Goal: Task Accomplishment & Management: Use online tool/utility

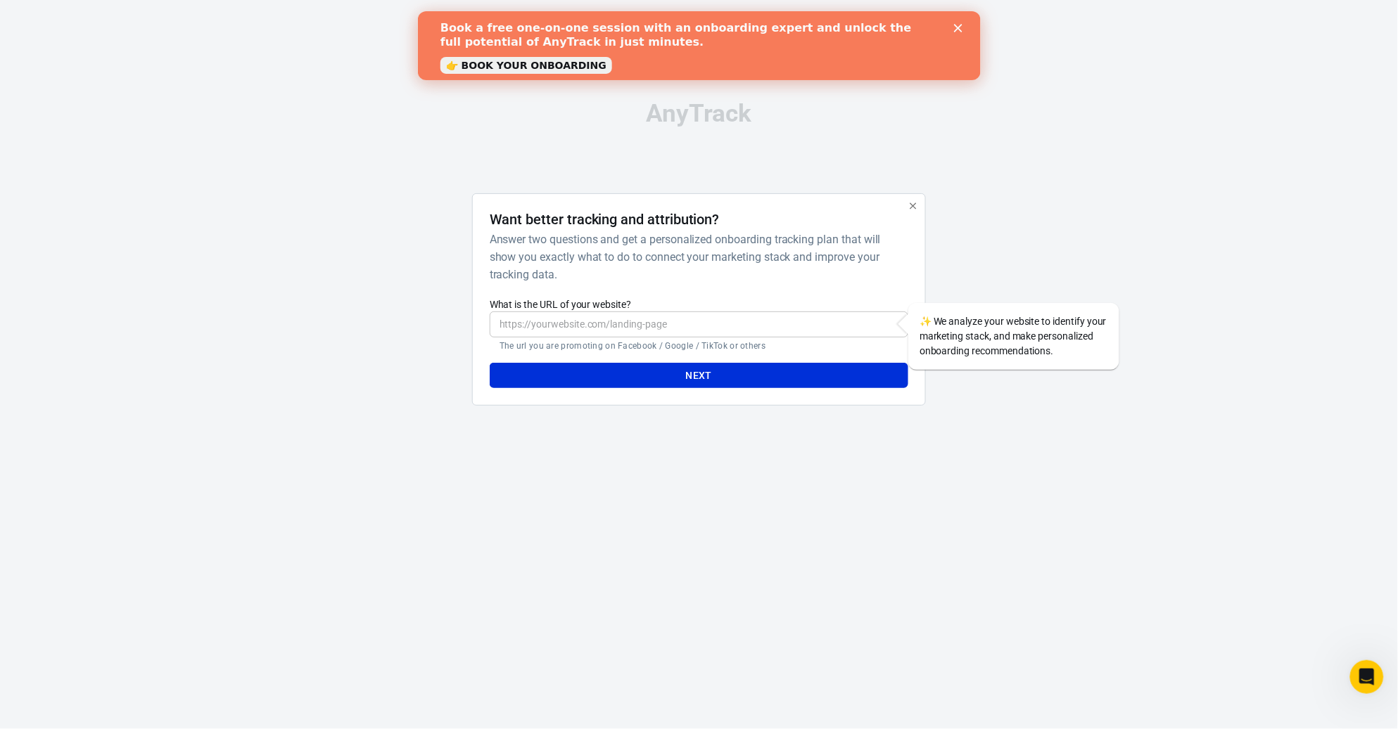
click at [692, 324] on input "What is the URL of your website?" at bounding box center [699, 325] width 419 height 26
paste input "[URL][DOMAIN_NAME]"
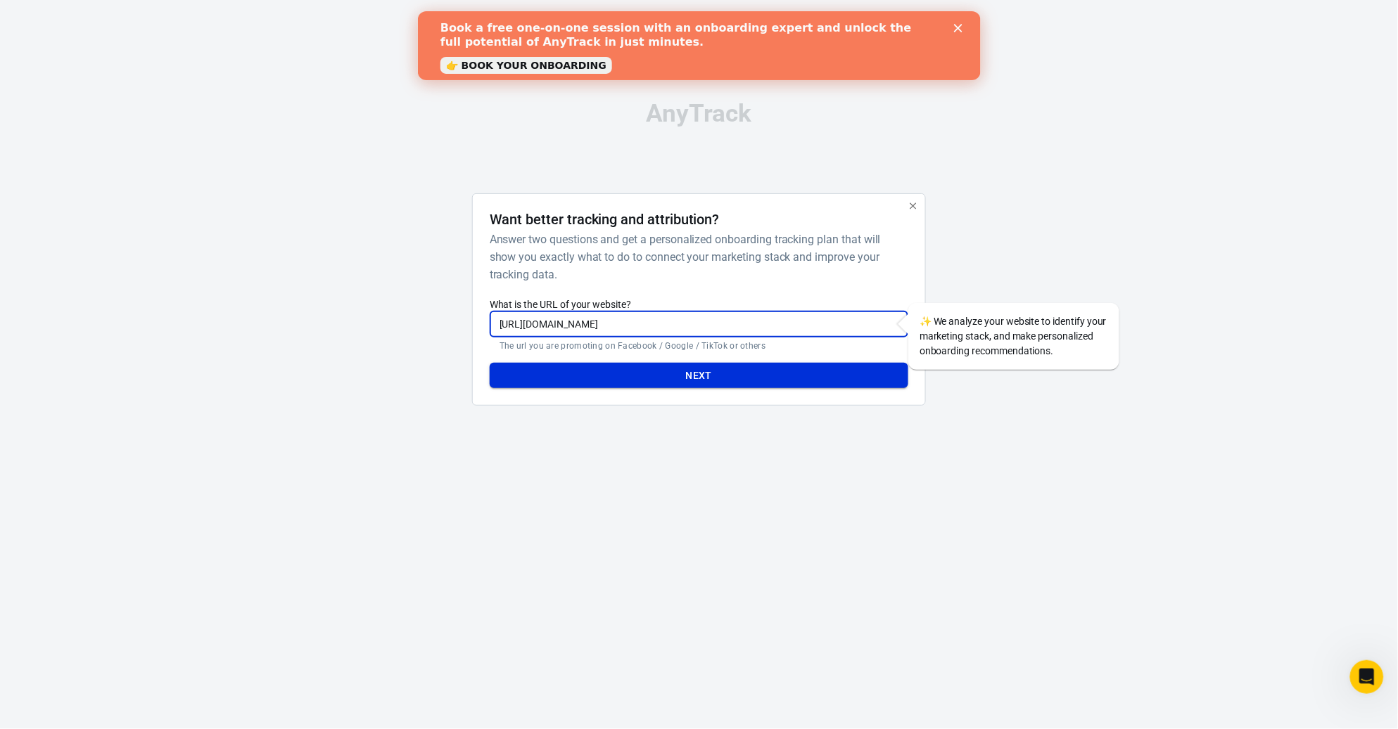
type input "[URL][DOMAIN_NAME]"
click at [733, 371] on button "Next" at bounding box center [699, 376] width 419 height 26
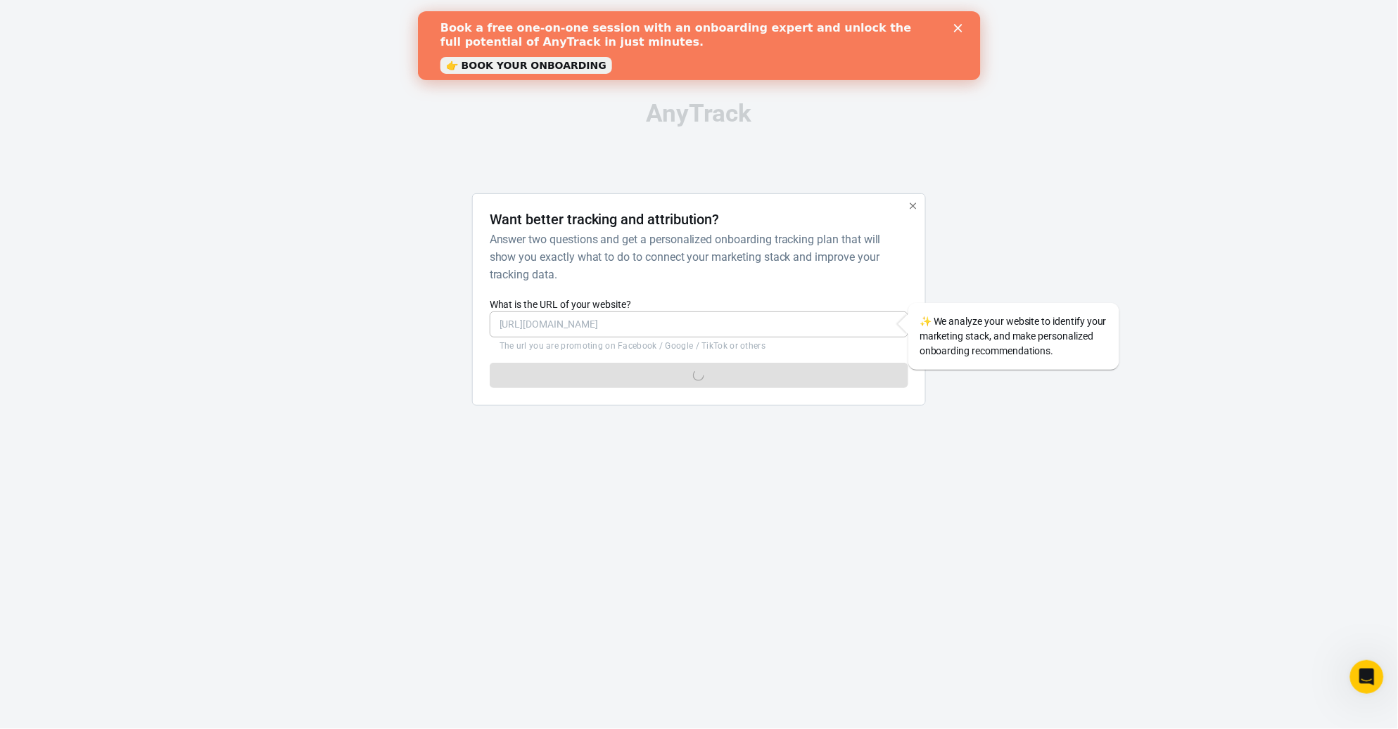
click at [524, 67] on link "👉 BOOK YOUR ONBOARDING" at bounding box center [526, 65] width 172 height 17
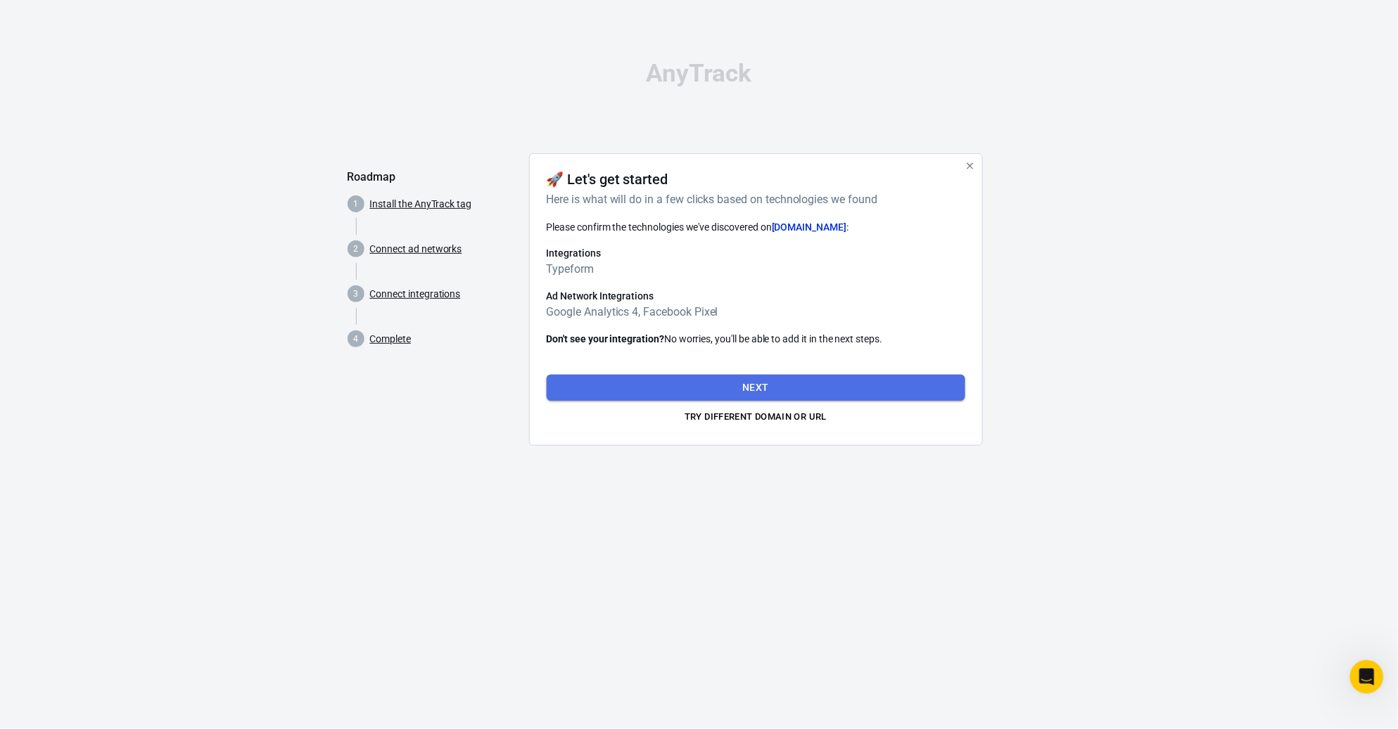
click at [748, 381] on button "Next" at bounding box center [756, 388] width 419 height 26
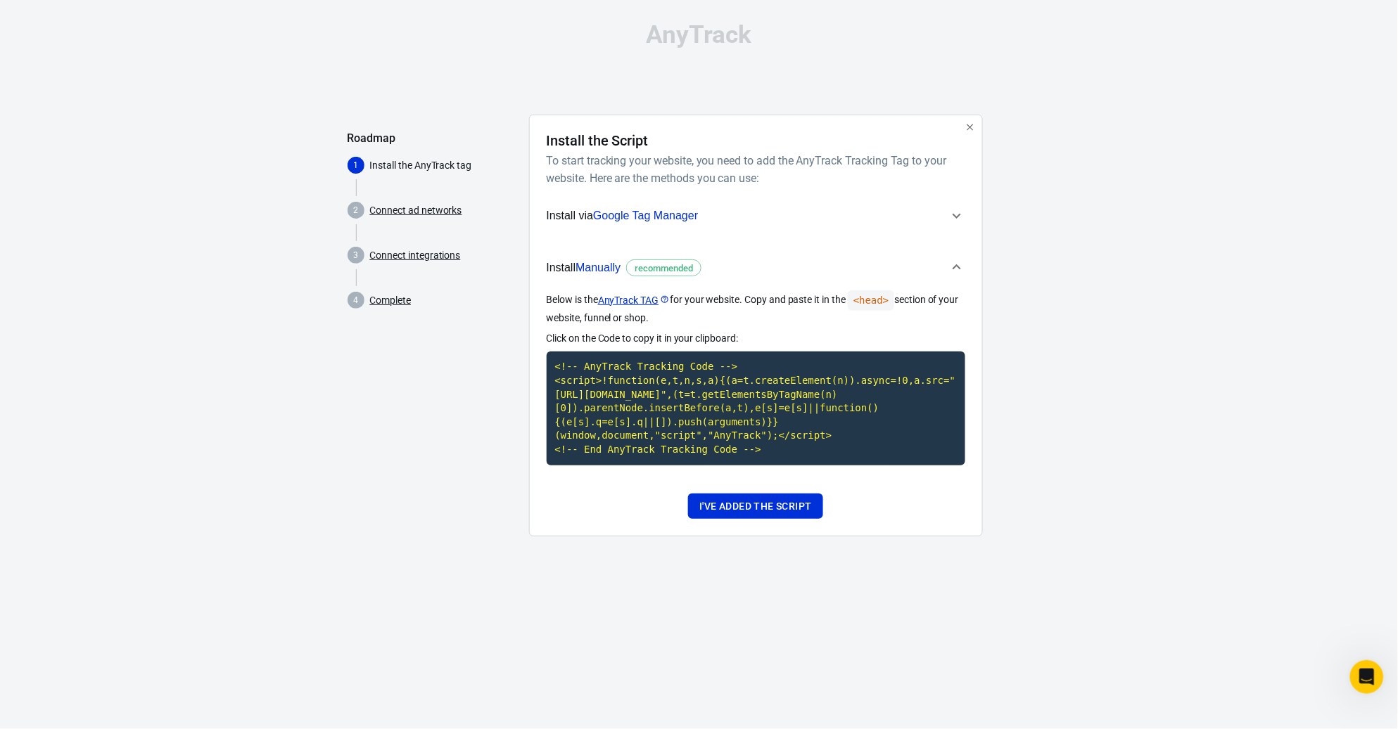
click at [956, 213] on icon "button" at bounding box center [956, 216] width 17 height 17
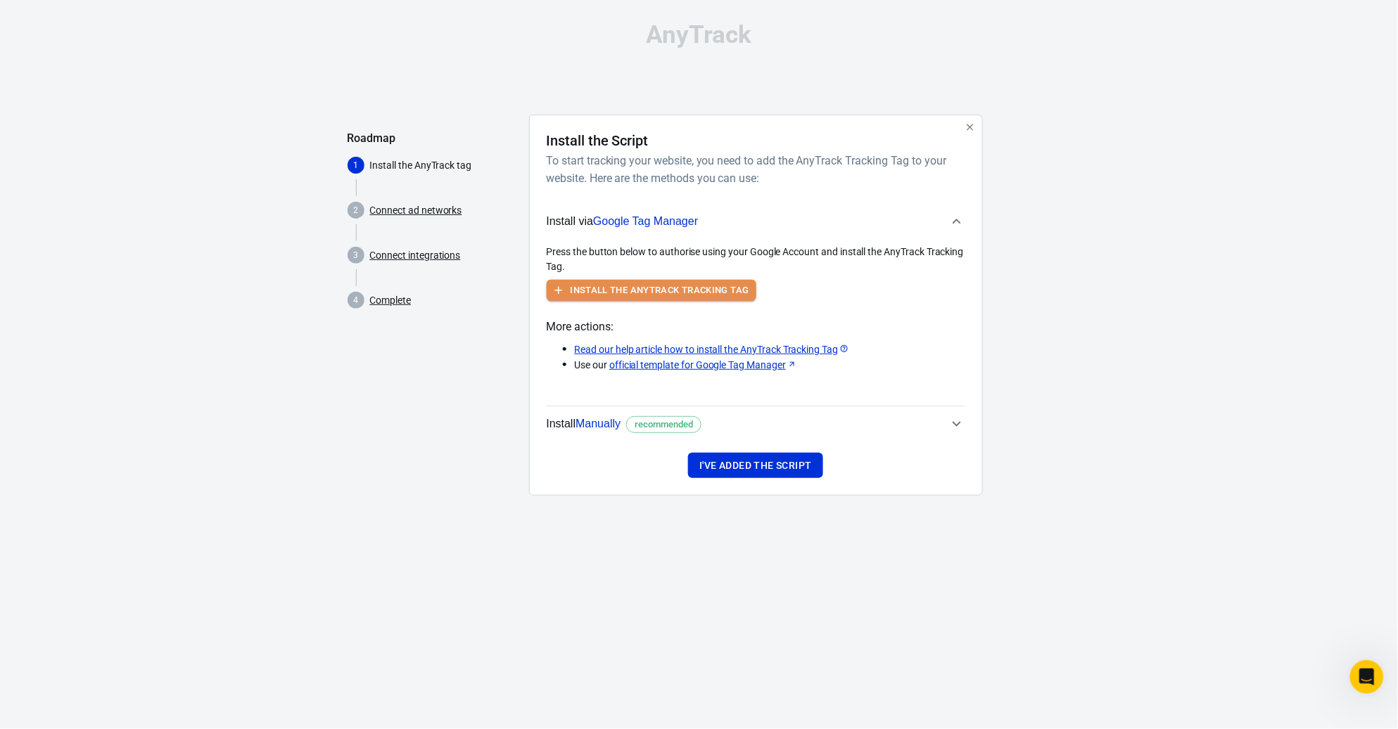
click at [703, 288] on button "Install the AnyTrack Tracking Tag" at bounding box center [652, 291] width 210 height 22
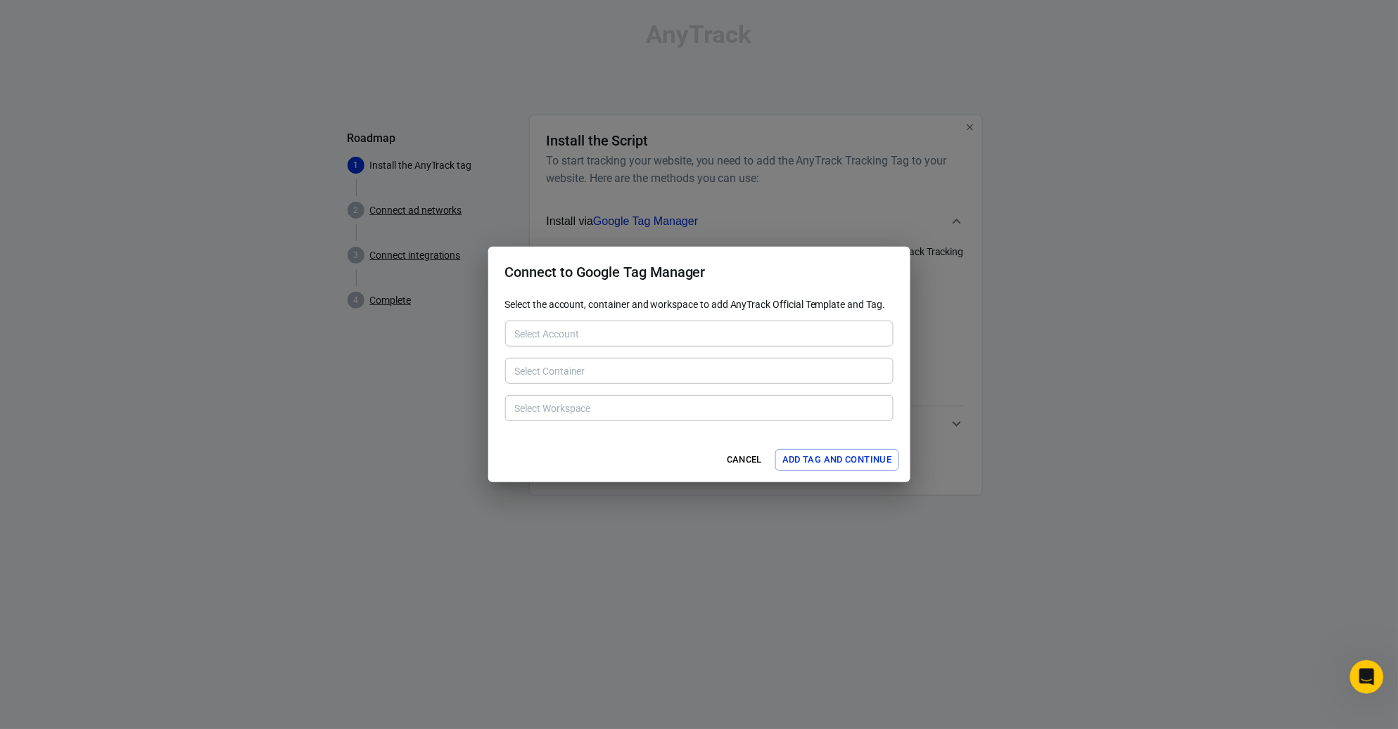
type input "Bloom Cooking [6053080066]"
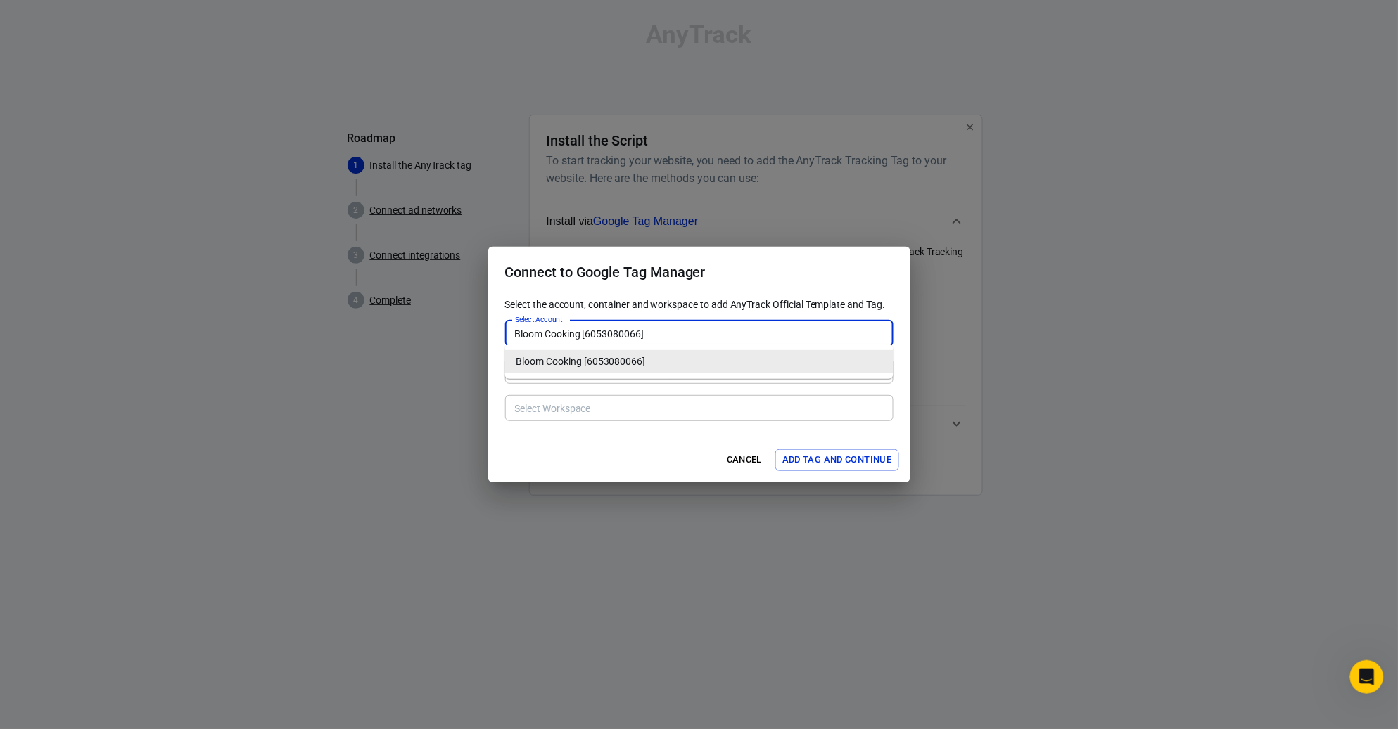
click at [665, 331] on input "Bloom Cooking [6053080066]" at bounding box center [698, 334] width 378 height 18
click at [654, 358] on li "Bloom Cooking [6053080066]" at bounding box center [699, 361] width 388 height 23
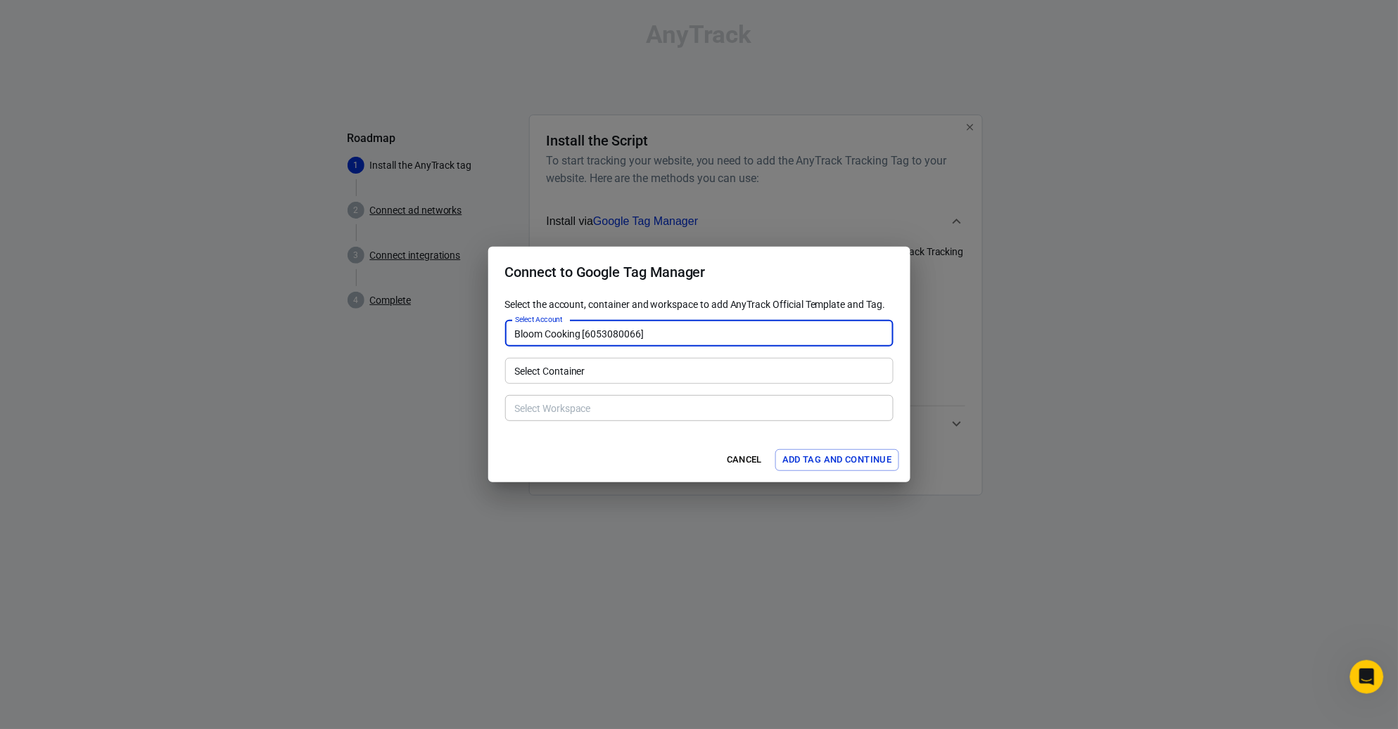
click at [653, 371] on input "Select Container" at bounding box center [698, 371] width 378 height 18
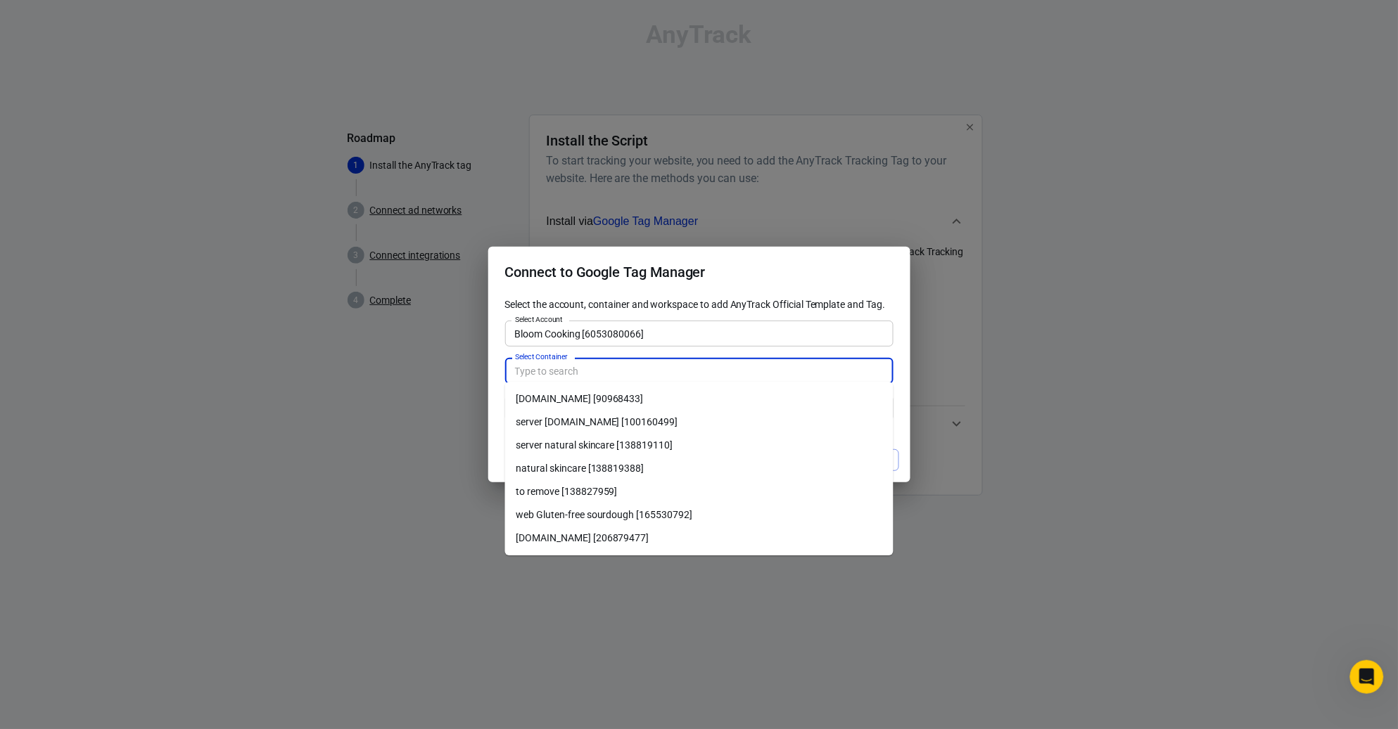
click at [668, 530] on li "[DOMAIN_NAME] [206879477]" at bounding box center [699, 538] width 388 height 23
type input "[DOMAIN_NAME] [206879477]"
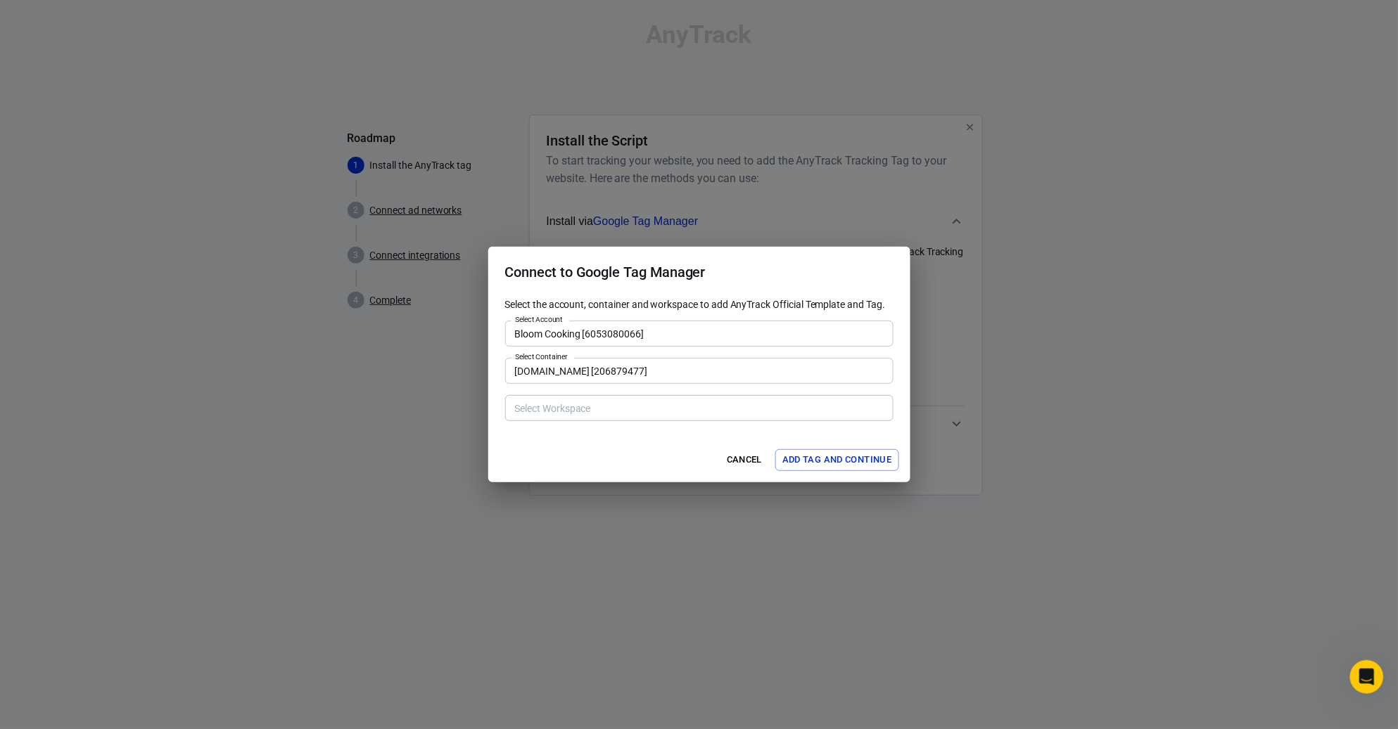
type input "Default Workspace [8]"
click at [664, 404] on input "Default Workspace [8]" at bounding box center [698, 409] width 378 height 18
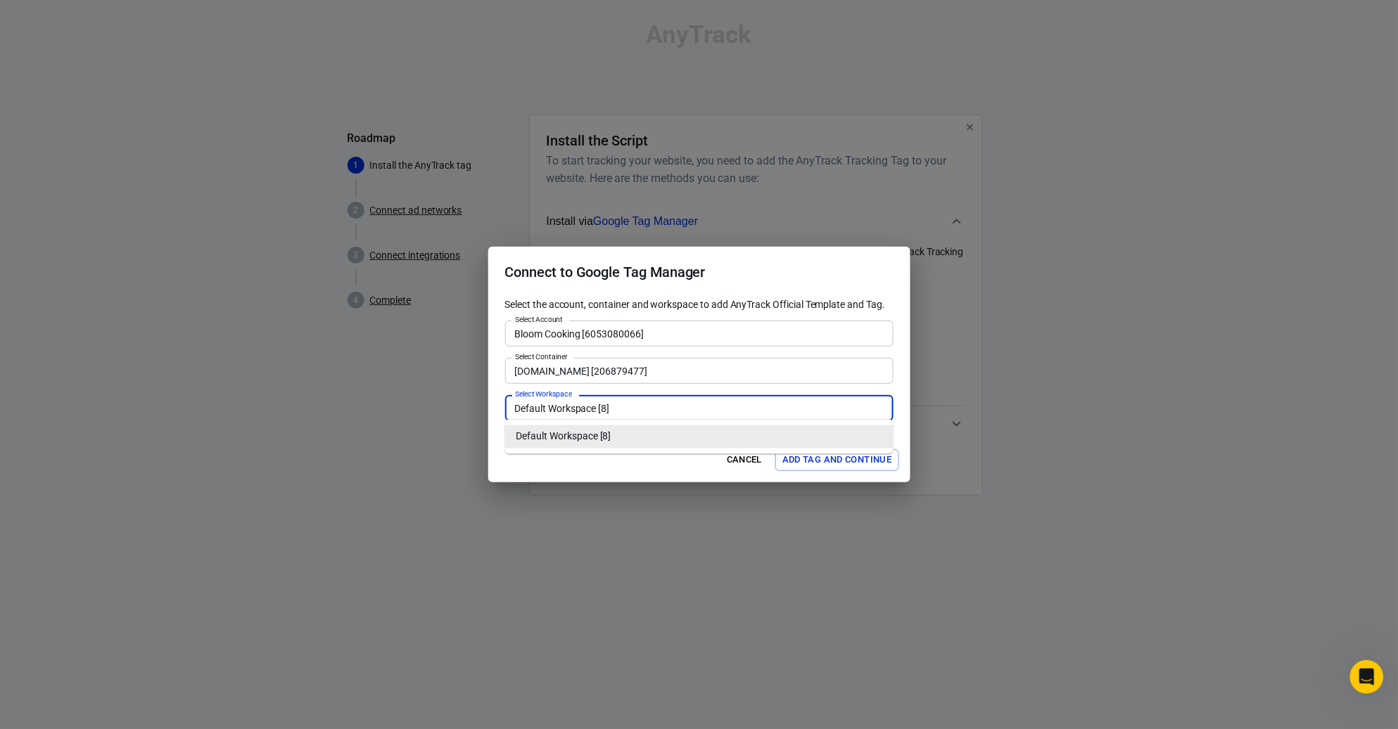
click at [585, 406] on input "Default Workspace [8]" at bounding box center [698, 409] width 378 height 18
click at [599, 438] on li "Default Workspace [8]" at bounding box center [699, 437] width 388 height 23
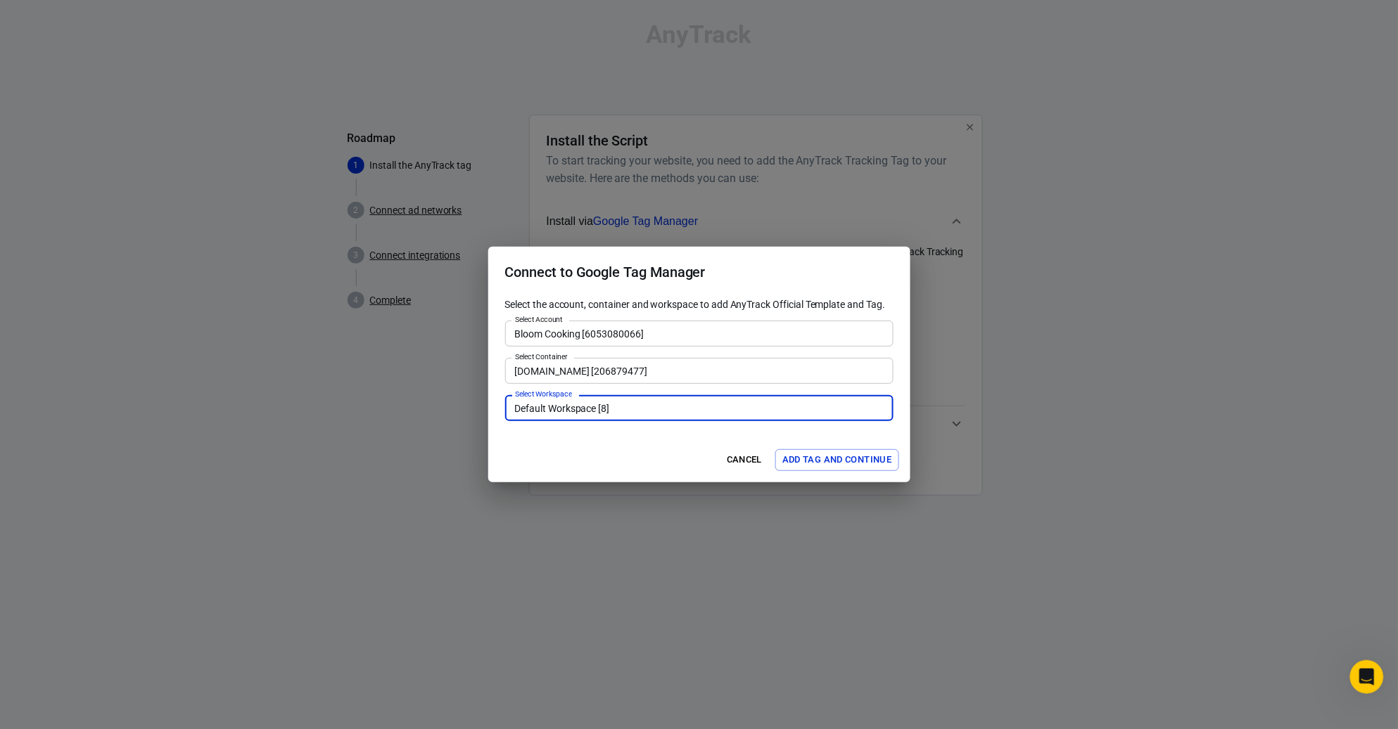
click at [826, 464] on button "Add Tag and Continue" at bounding box center [836, 460] width 123 height 22
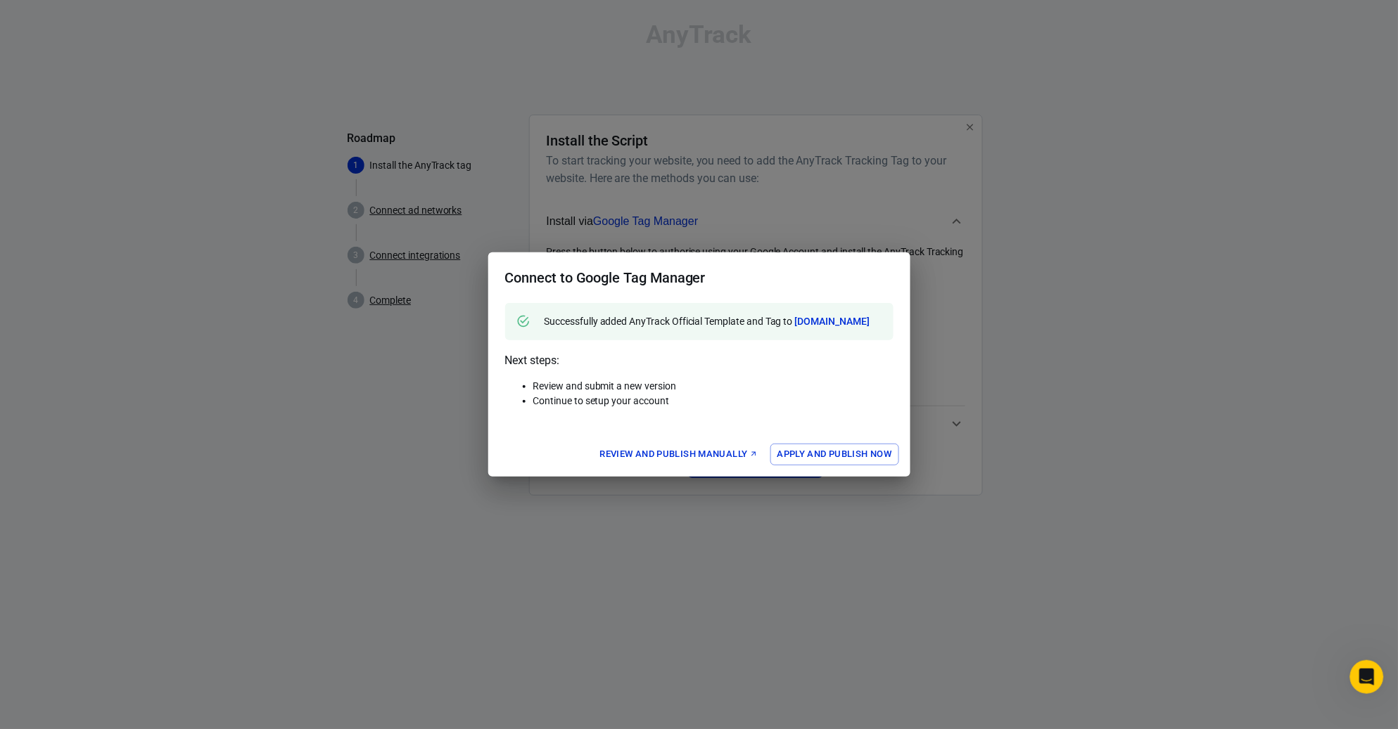
click at [783, 465] on button "Apply and Publish Now" at bounding box center [834, 455] width 129 height 22
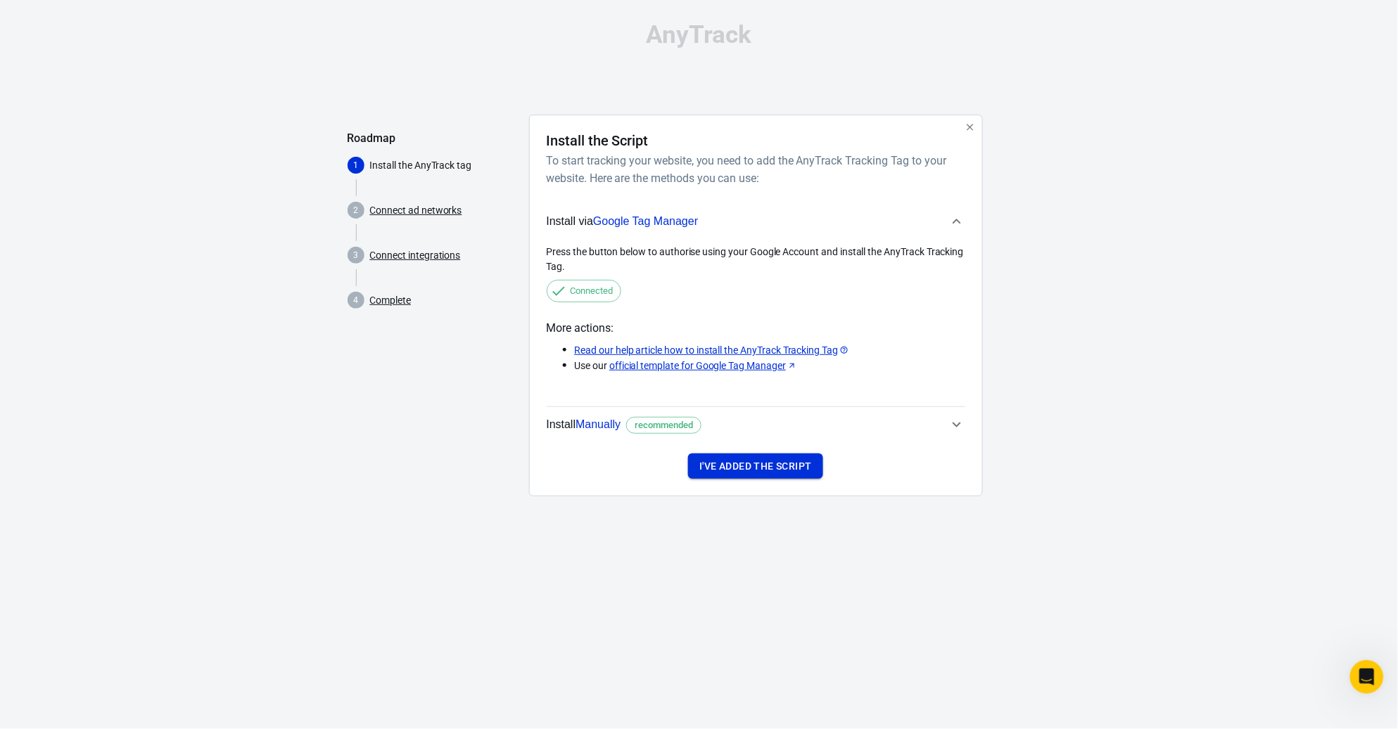
click at [741, 468] on button "I've added the script" at bounding box center [755, 467] width 134 height 26
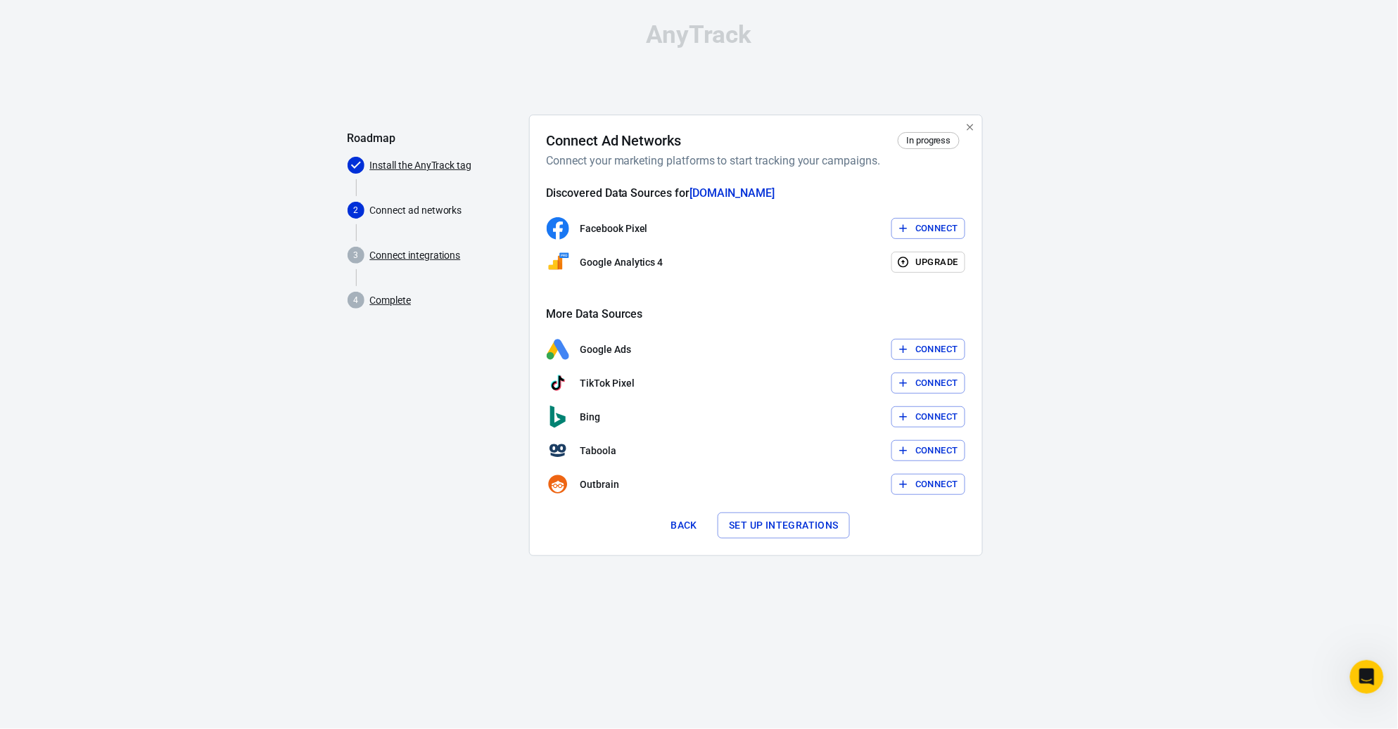
click at [920, 231] on button "Connect" at bounding box center [928, 229] width 74 height 22
click at [914, 266] on button "Upgrade" at bounding box center [928, 263] width 74 height 22
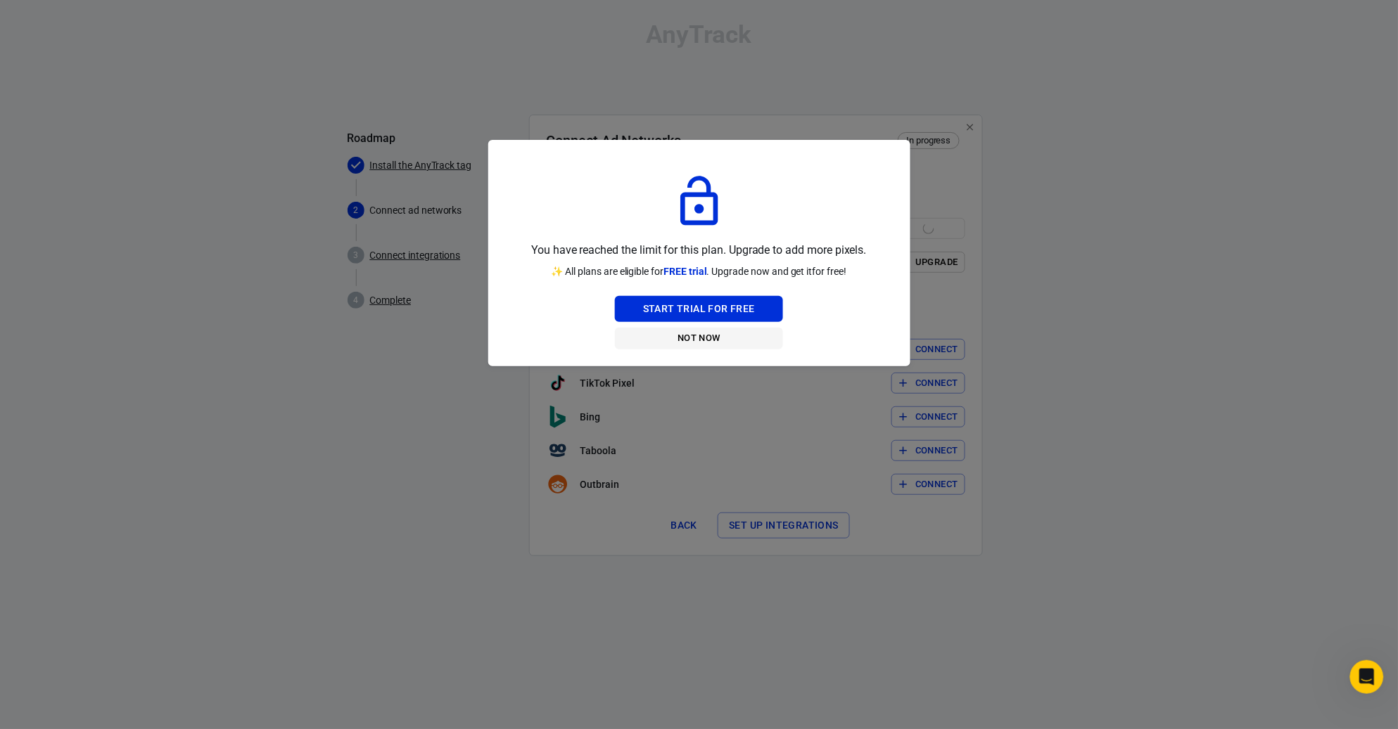
click at [692, 342] on button "Not Now" at bounding box center [699, 339] width 168 height 22
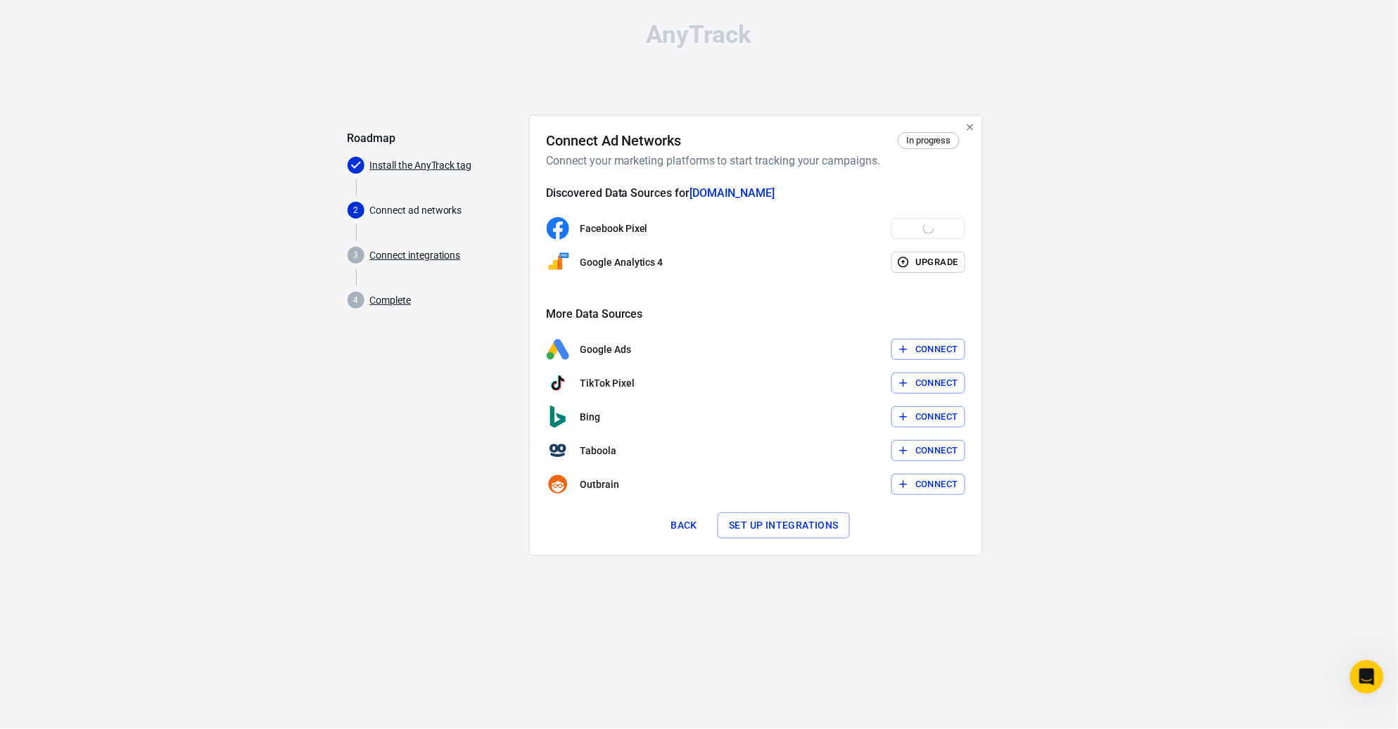
click at [940, 353] on button "Connect" at bounding box center [928, 350] width 74 height 22
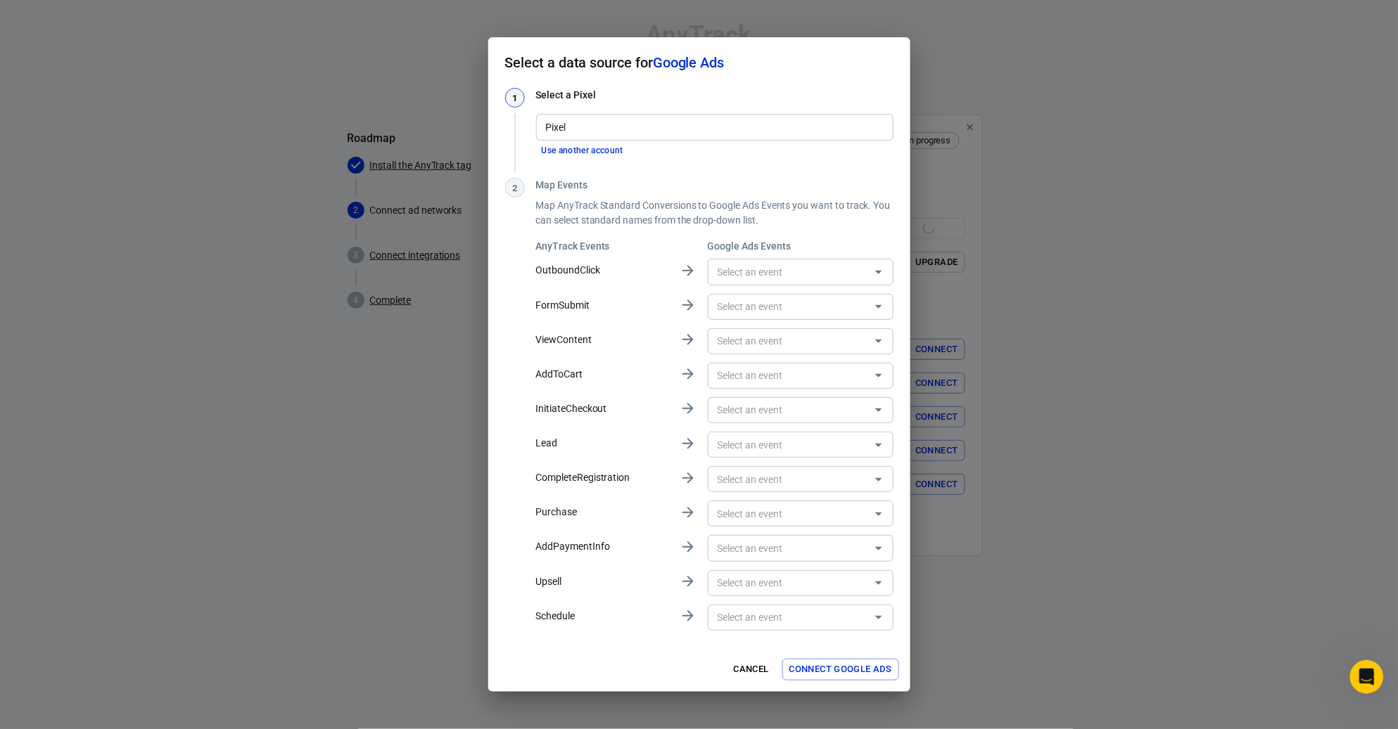
click at [614, 127] on input "Pixel" at bounding box center [713, 127] width 347 height 18
click at [633, 158] on li "Bloom Cooking [AW-10838851771]" at bounding box center [716, 153] width 355 height 23
type input "Bloom Cooking [AW-10838851771]"
type input "Initiate Checkout [OcIiCNiNhokYELuBr7Ao]"
type input "purchase [YRydCJiMxogYELuBr7Ao]"
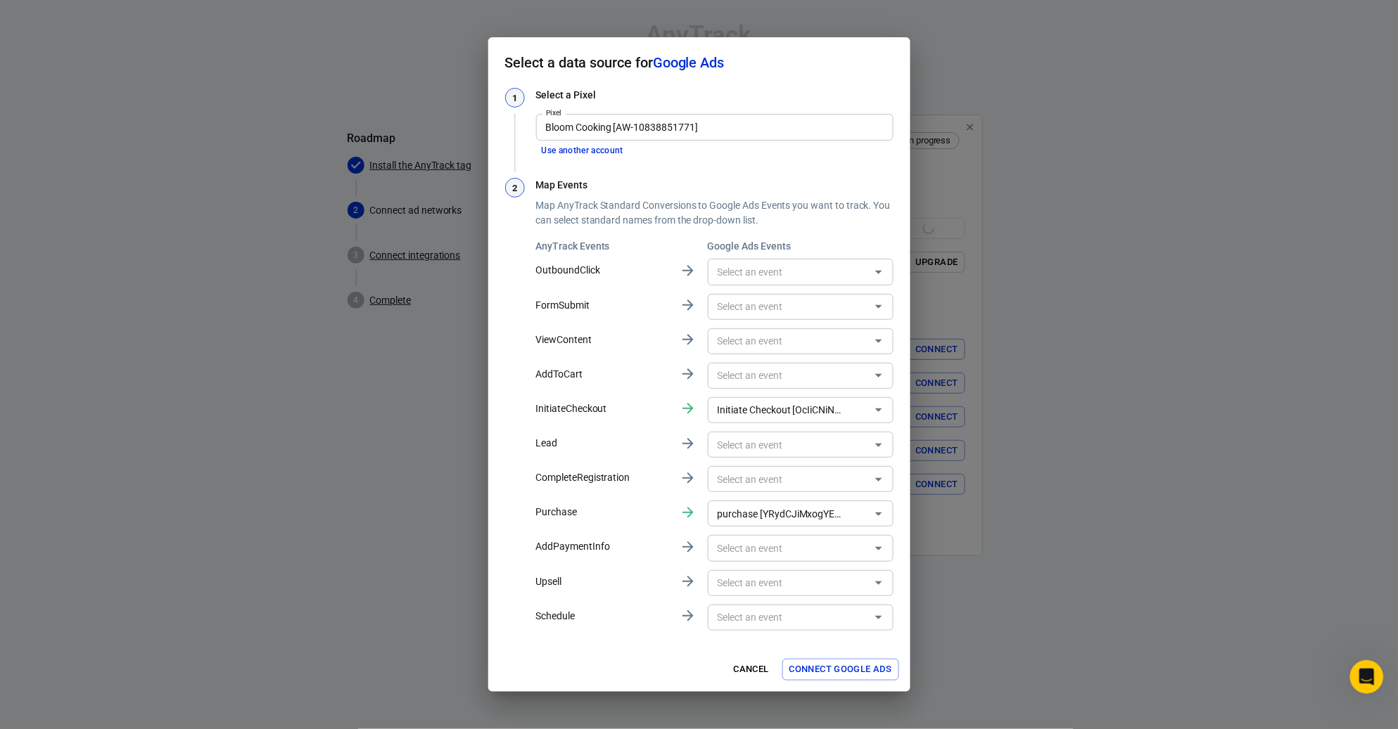
click at [790, 257] on div "​" at bounding box center [801, 270] width 186 height 34
click at [793, 264] on input "text" at bounding box center [789, 272] width 154 height 18
click at [811, 445] on input "text" at bounding box center [789, 445] width 154 height 18
click at [832, 442] on input "text" at bounding box center [789, 445] width 154 height 18
click at [834, 672] on button "Connect Google Ads" at bounding box center [840, 670] width 117 height 22
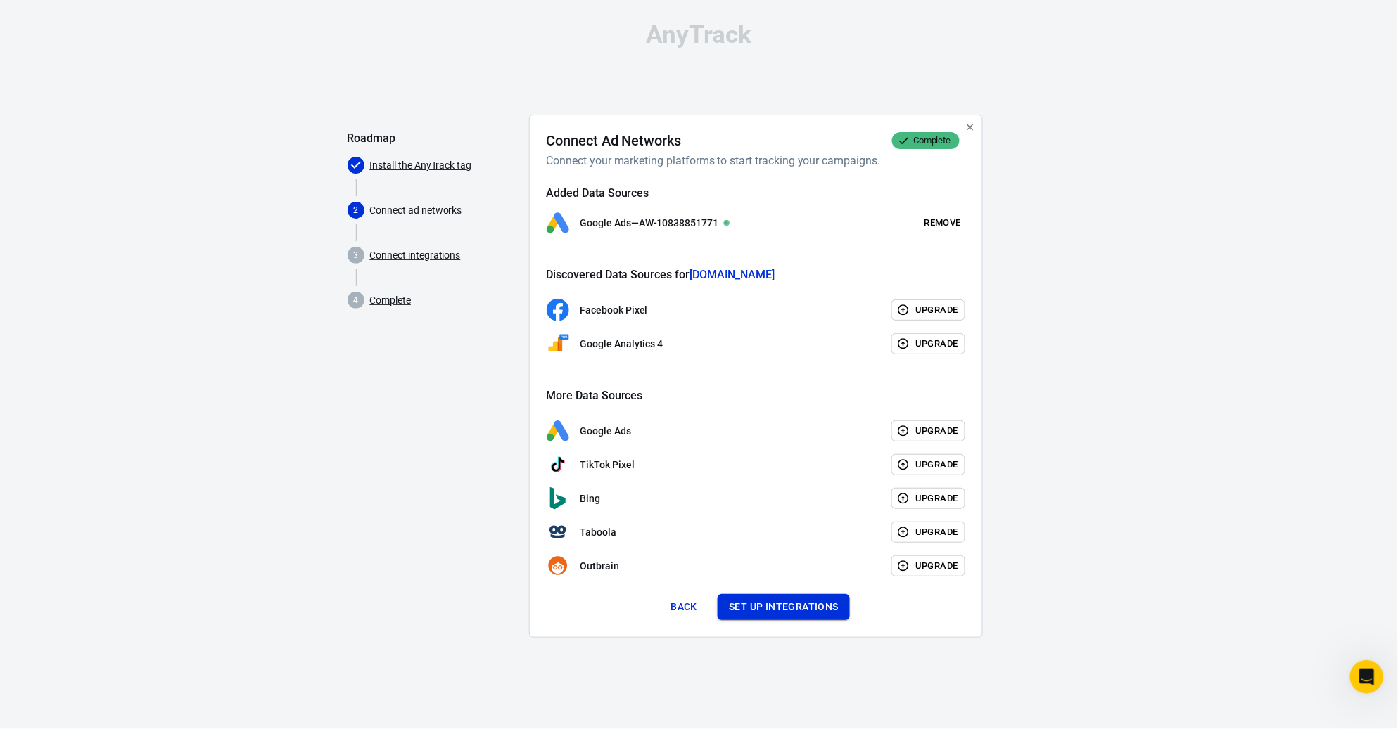
click at [810, 620] on button "Set up integrations" at bounding box center [783, 607] width 132 height 26
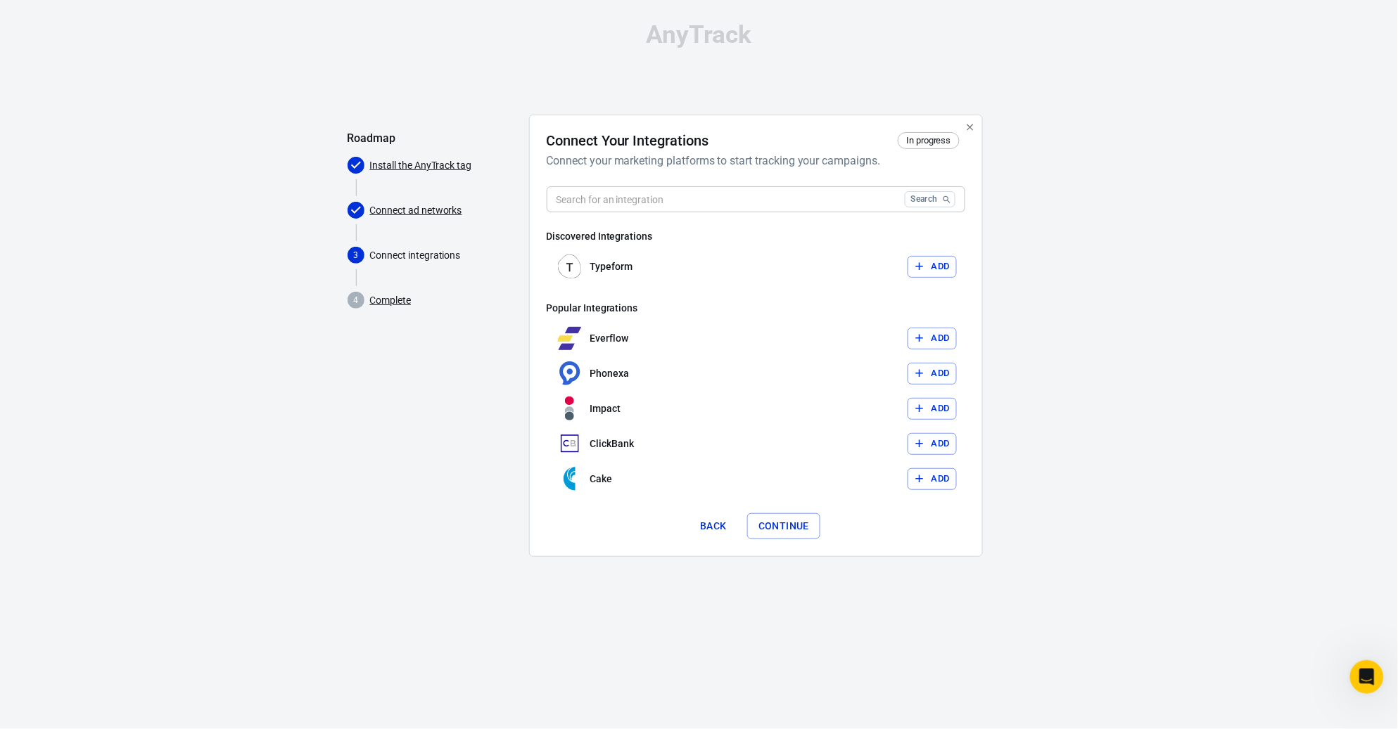
click at [821, 200] on input "text" at bounding box center [723, 199] width 352 height 26
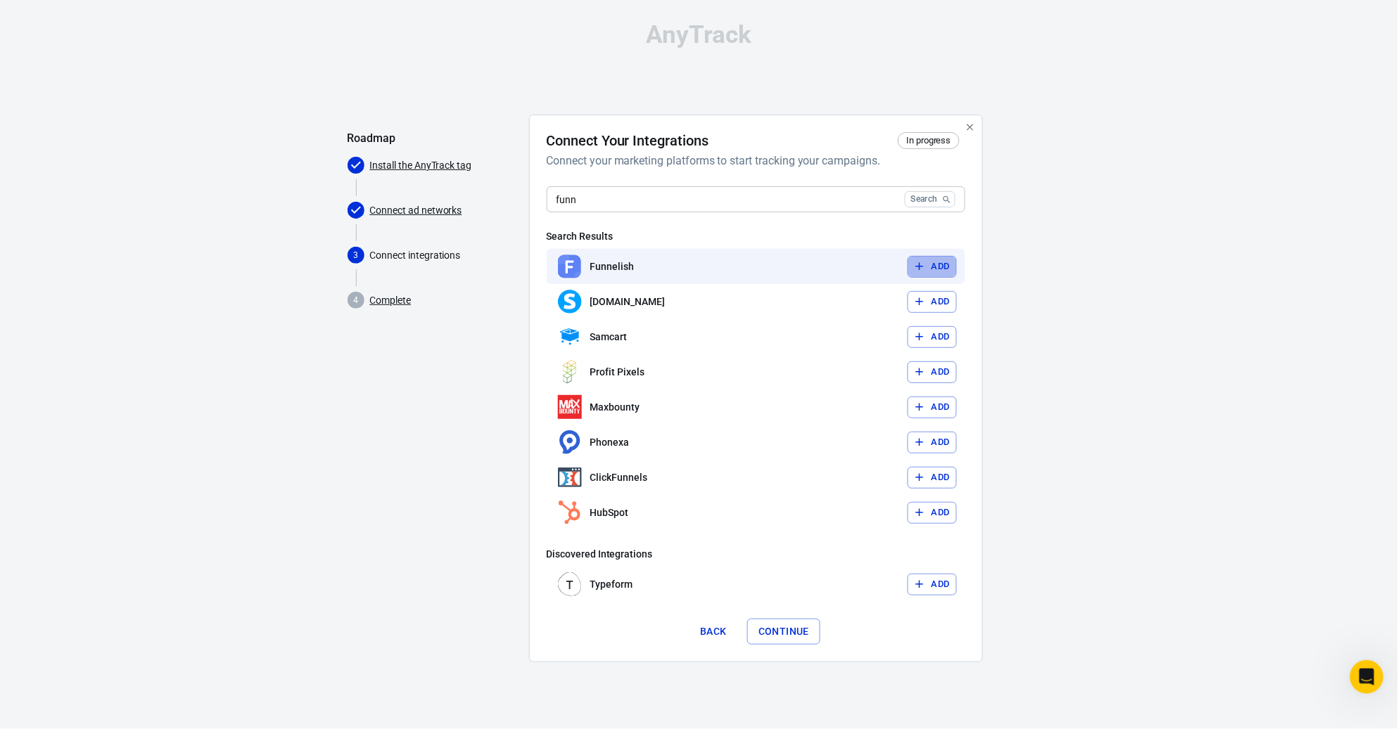
click at [938, 268] on button "Add" at bounding box center [931, 267] width 49 height 22
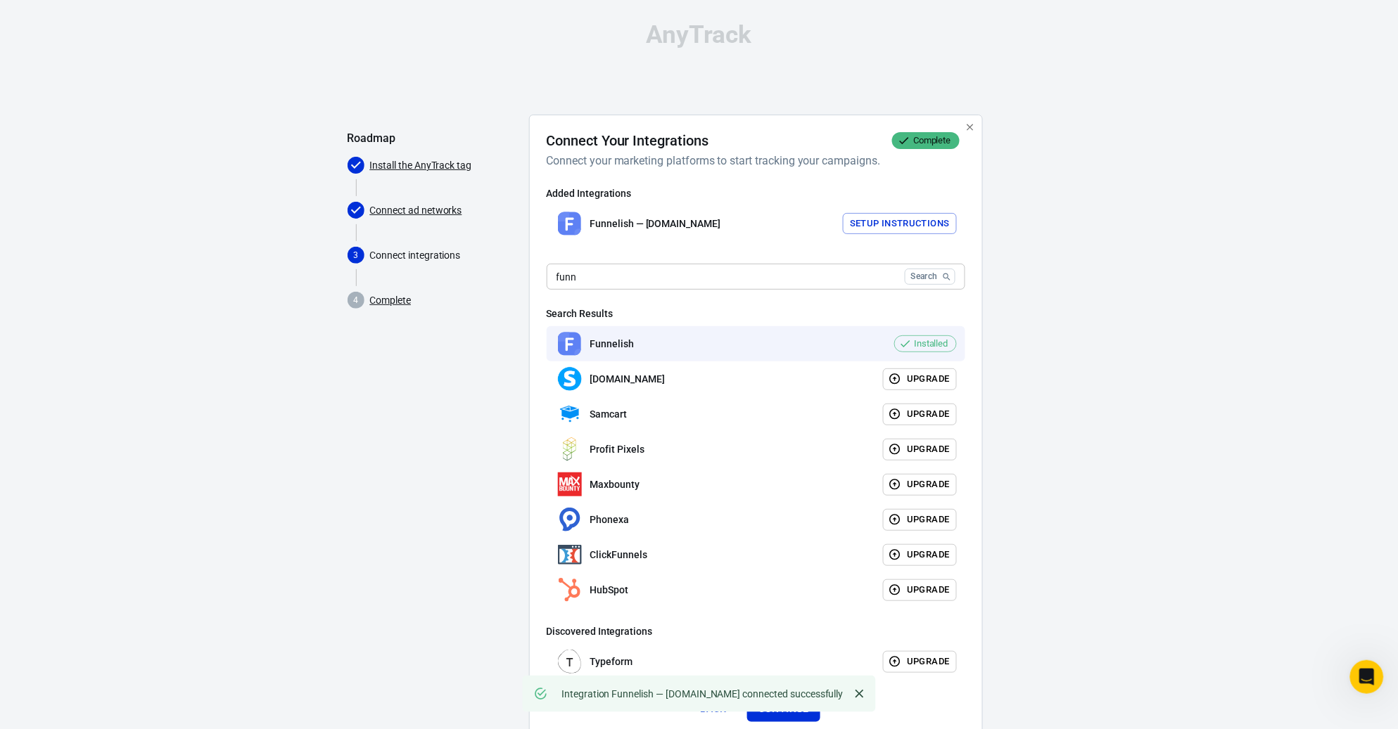
click at [848, 235] on button "Setup Instructions" at bounding box center [900, 224] width 114 height 22
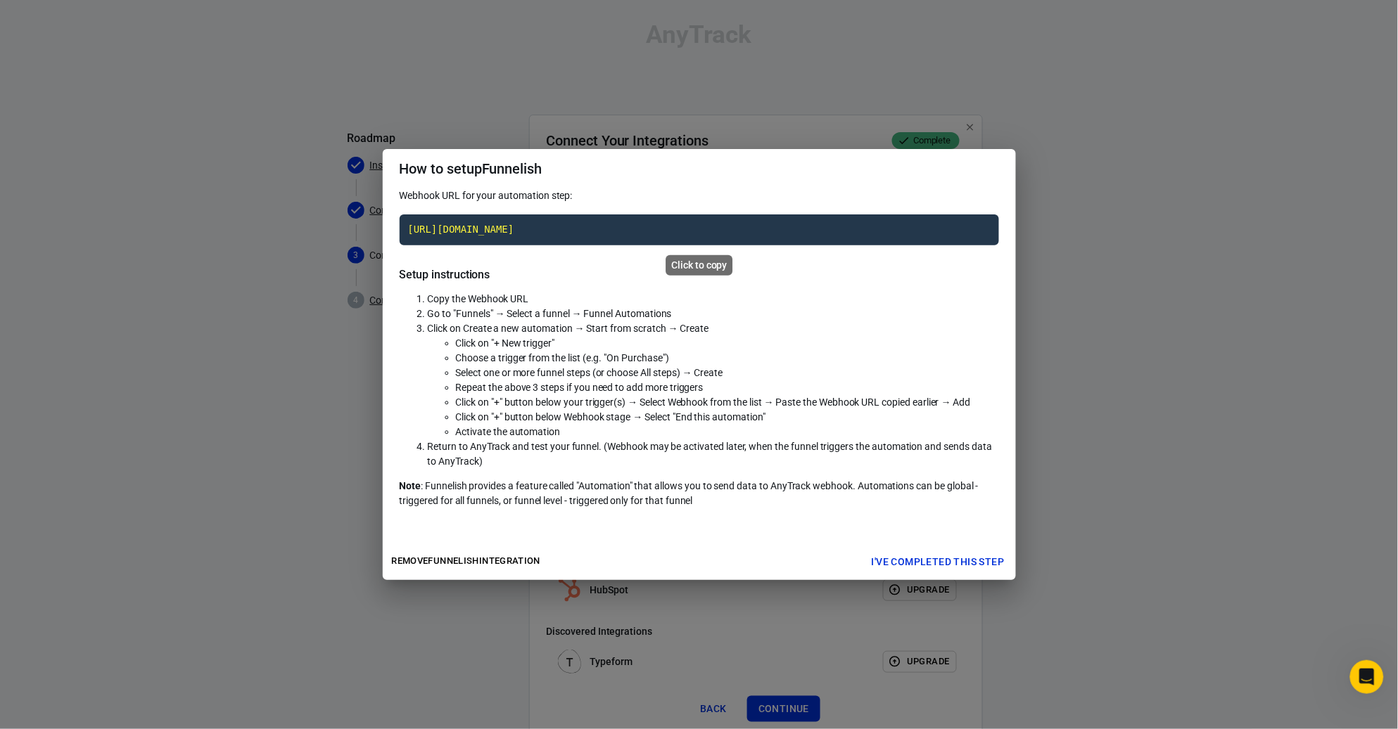
click at [653, 217] on code "[URL][DOMAIN_NAME]" at bounding box center [699, 230] width 599 height 31
click at [938, 570] on button "I've completed this step" at bounding box center [938, 562] width 144 height 26
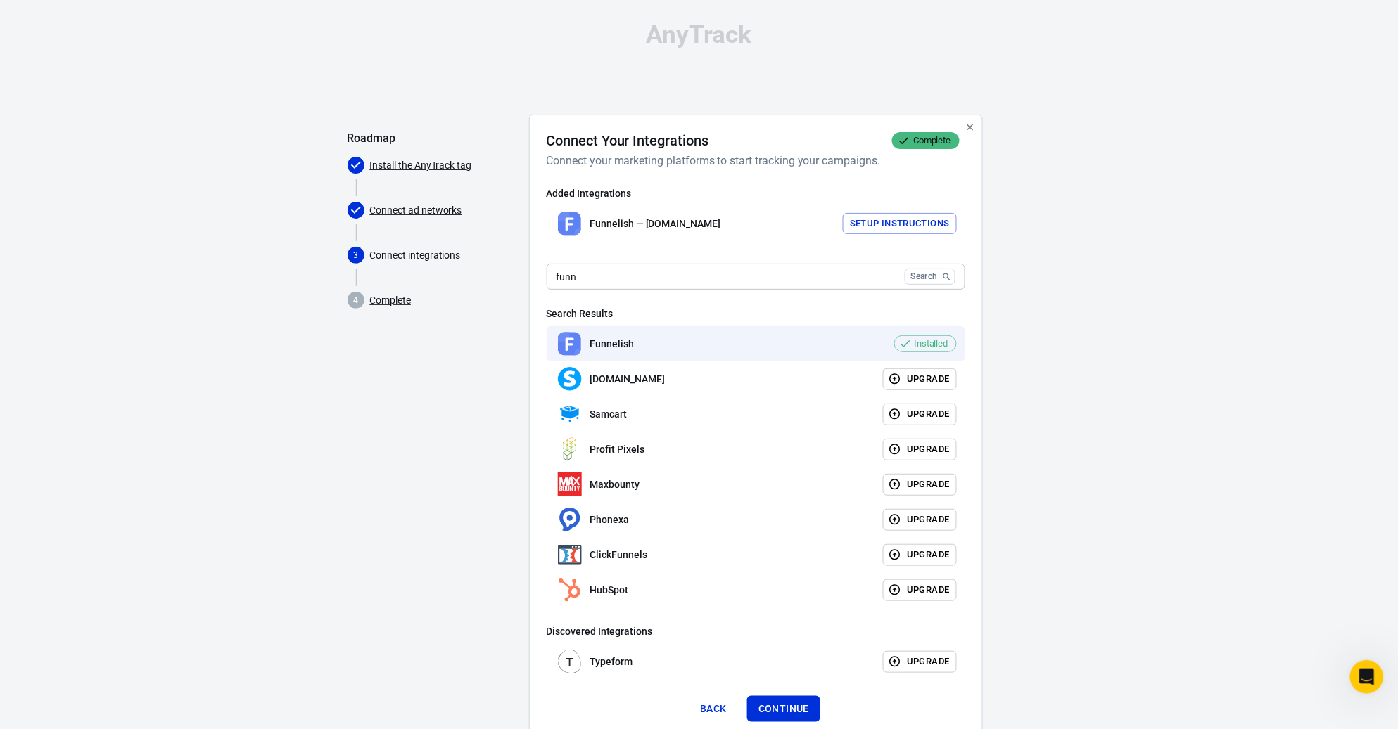
click at [738, 276] on input "funn" at bounding box center [723, 277] width 352 height 26
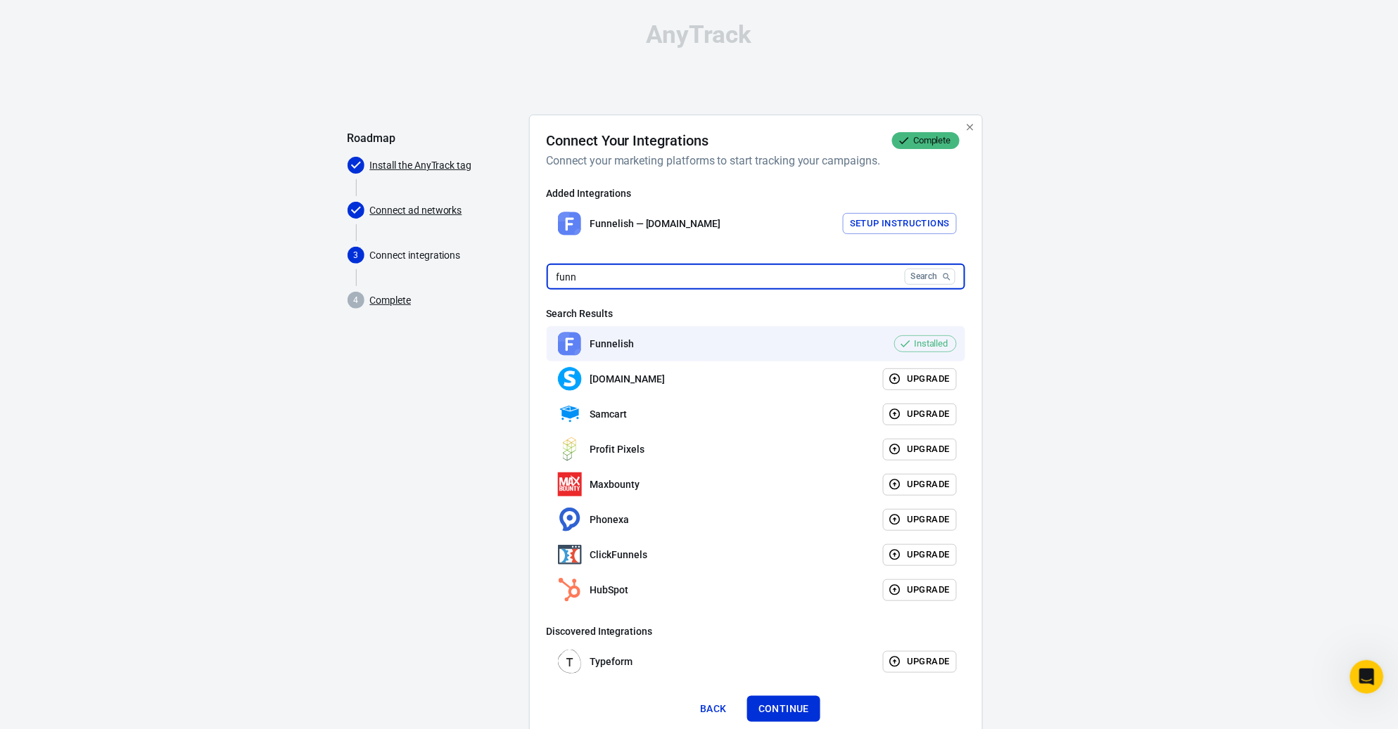
click at [738, 276] on input "funn" at bounding box center [723, 277] width 352 height 26
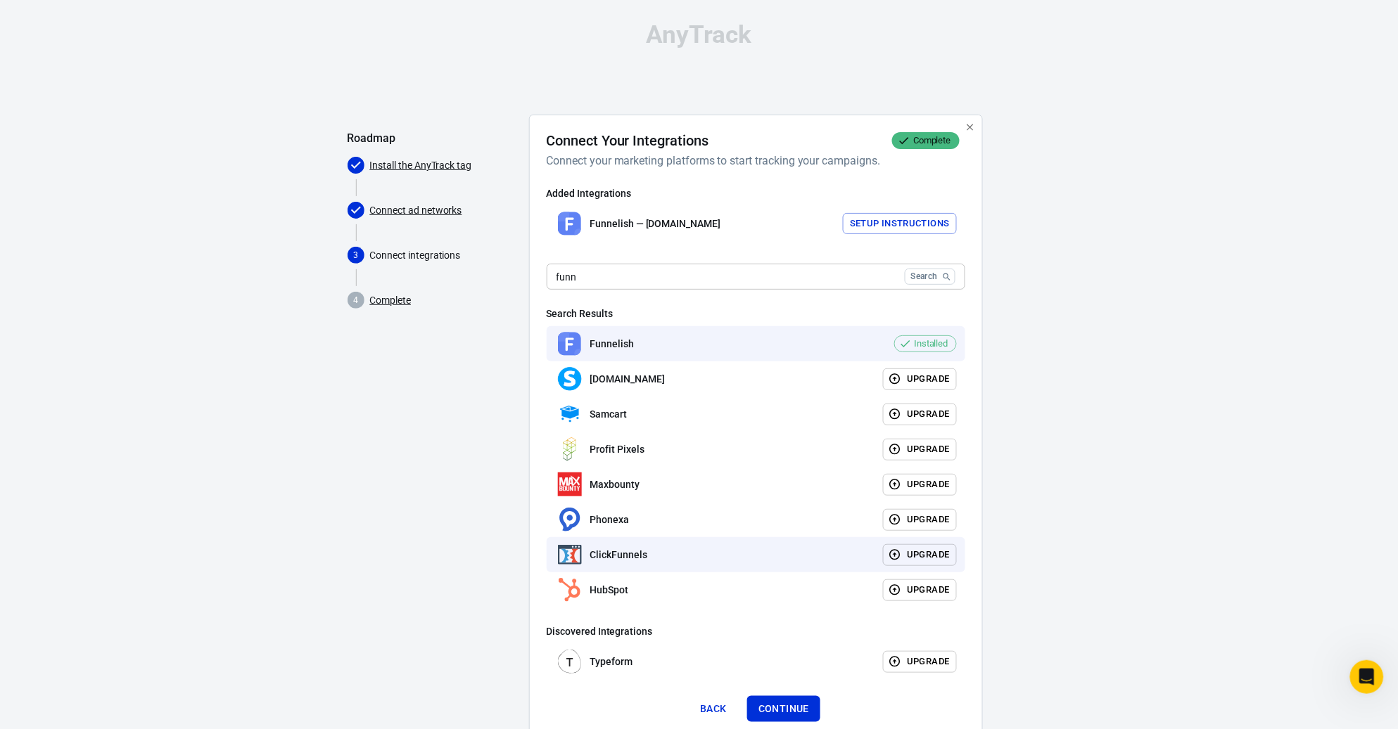
drag, startPoint x: 926, startPoint y: 556, endPoint x: 842, endPoint y: 555, distance: 83.7
click at [842, 555] on div "ClickFunnels Upgrade" at bounding box center [756, 554] width 419 height 35
click at [901, 558] on button "Upgrade" at bounding box center [920, 555] width 74 height 22
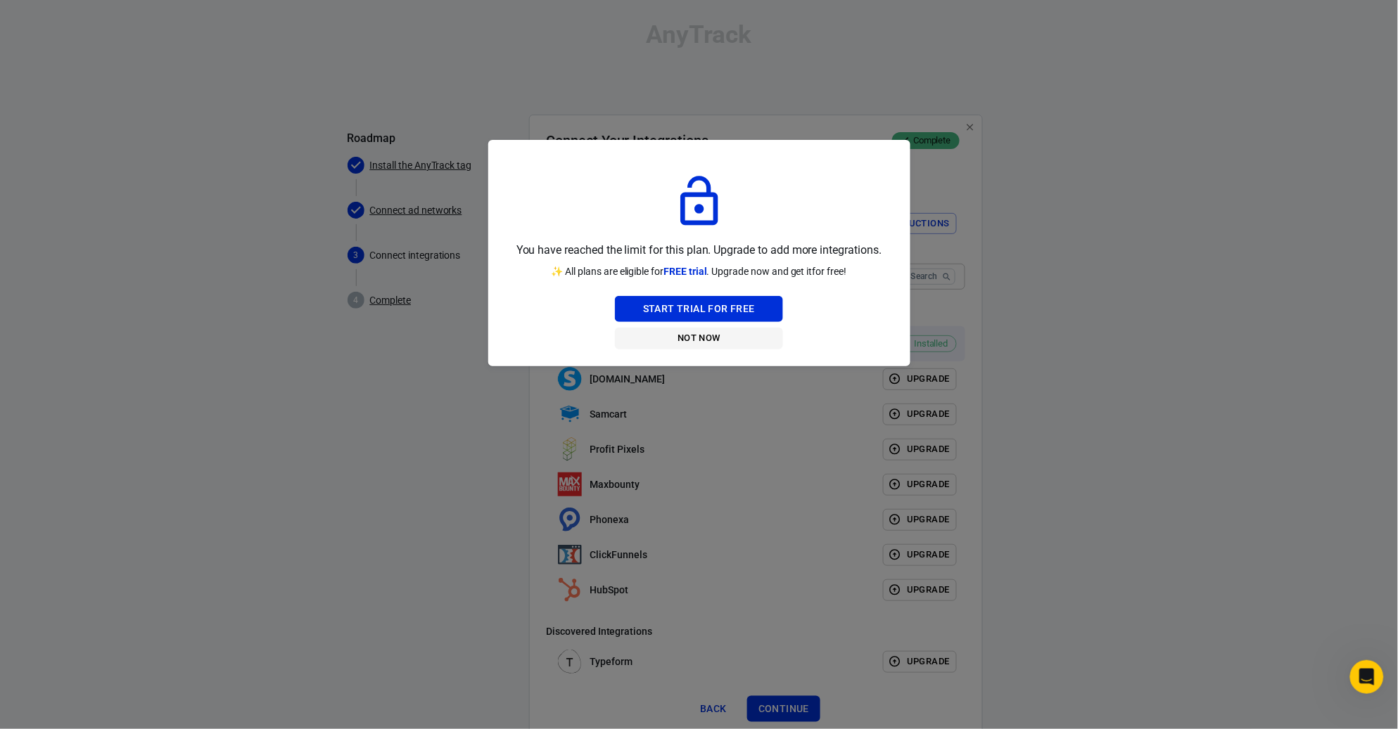
click at [696, 345] on button "Not Now" at bounding box center [699, 339] width 168 height 22
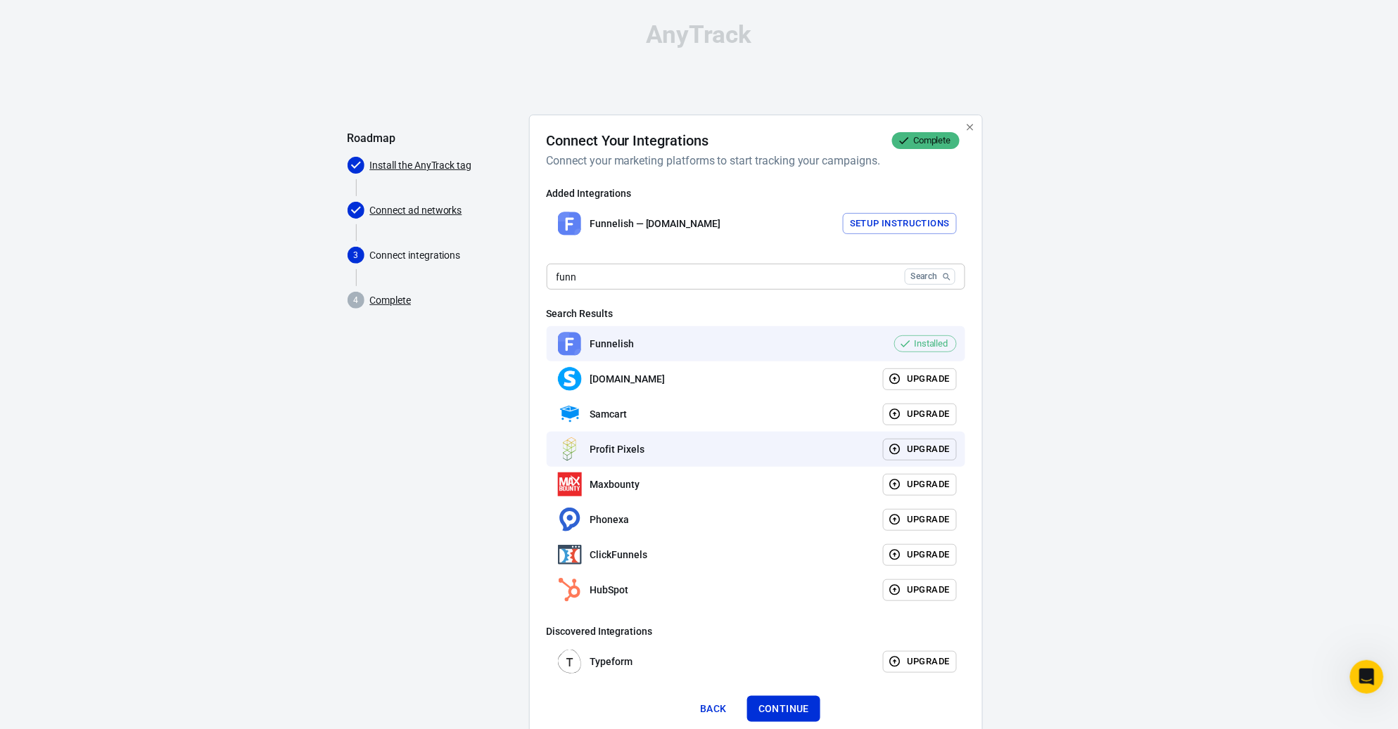
scroll to position [44, 0]
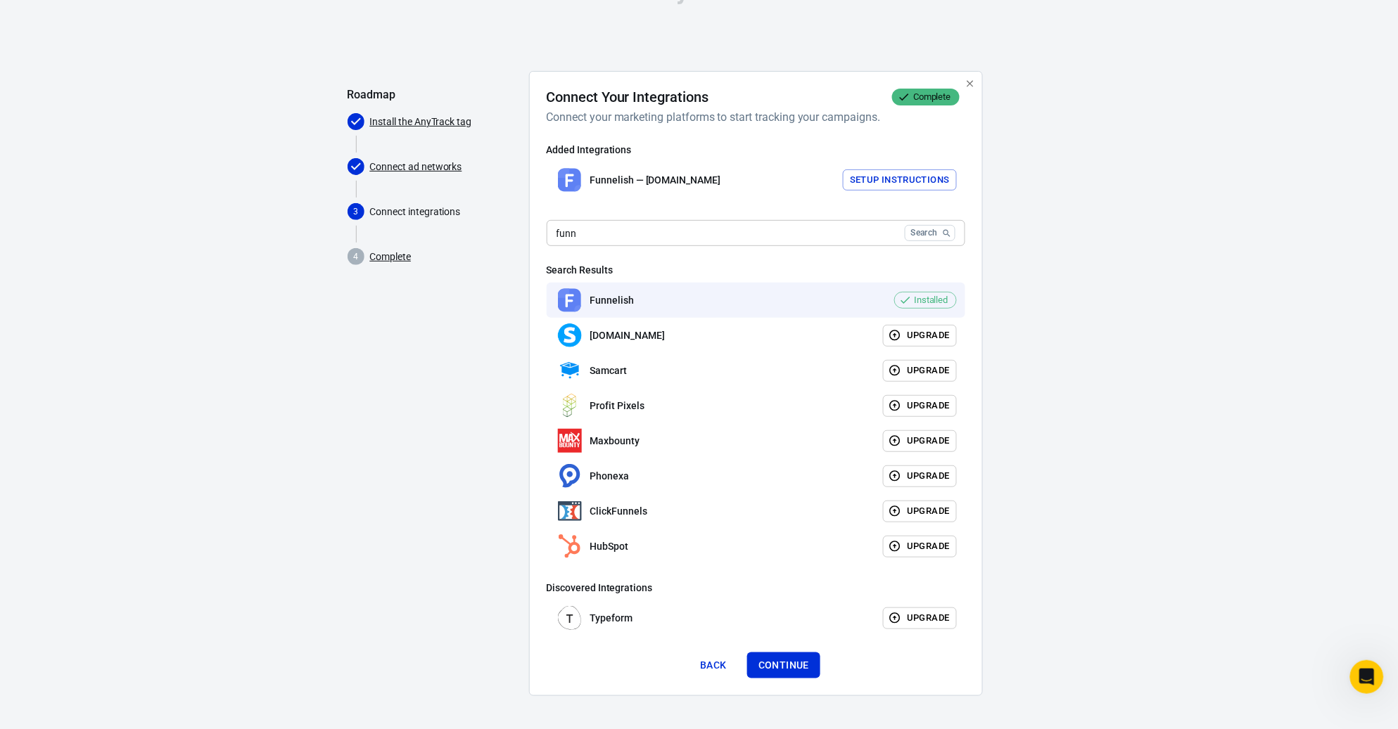
click at [753, 237] on input "funn" at bounding box center [723, 233] width 352 height 26
type input "html"
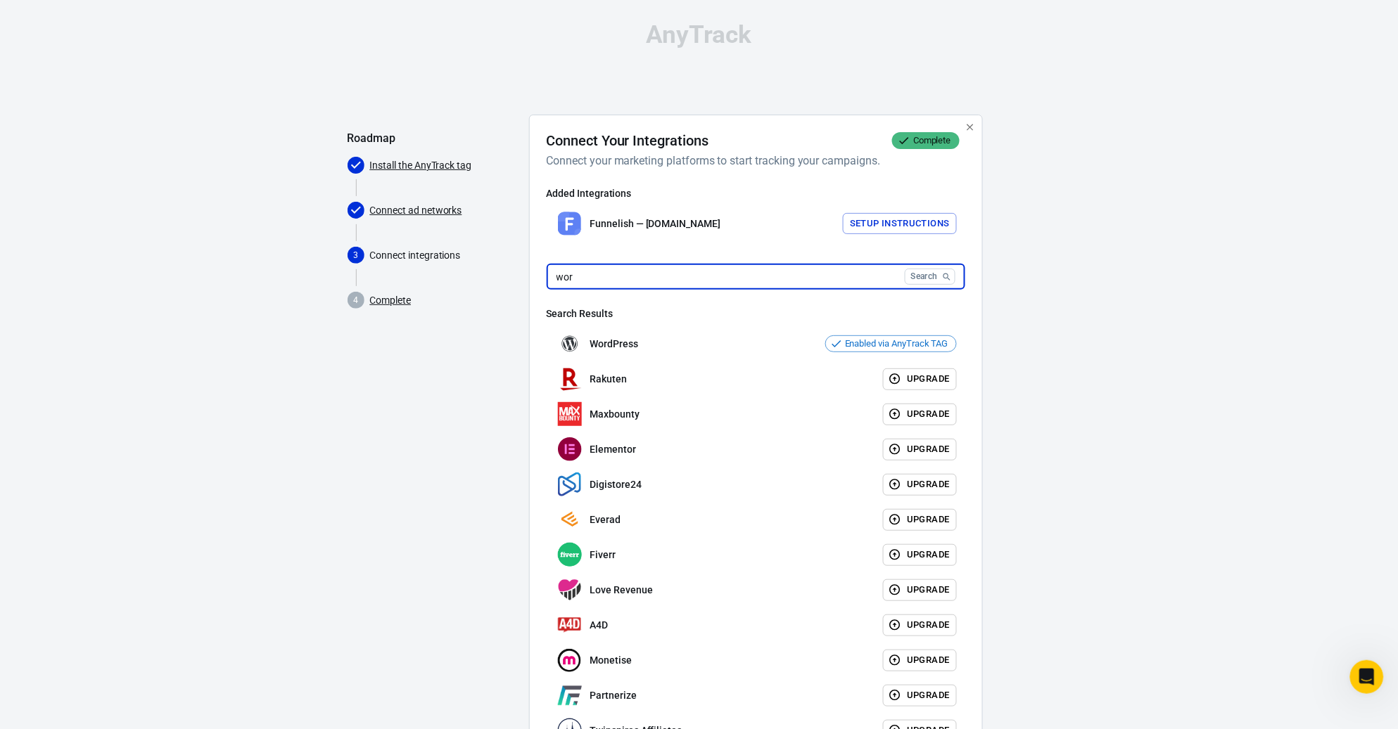
type input "wor"
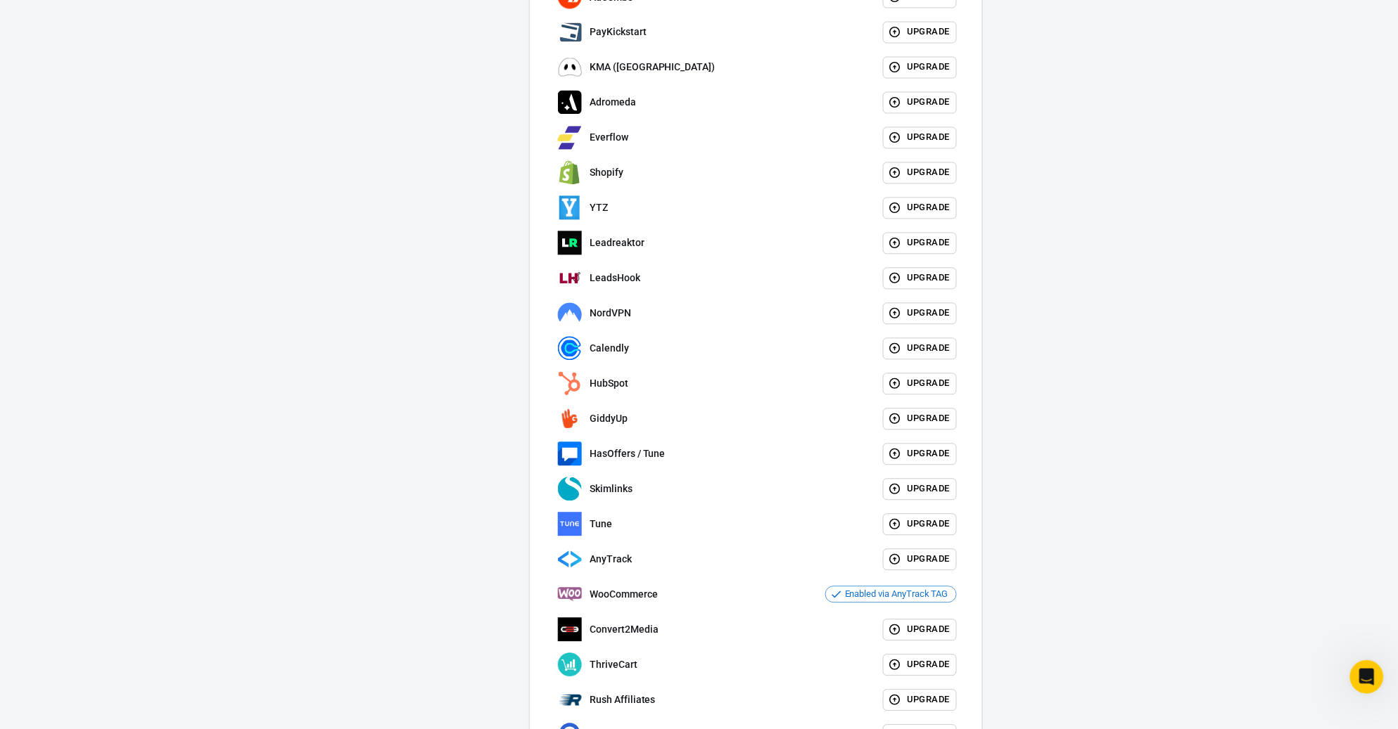
scroll to position [839, 0]
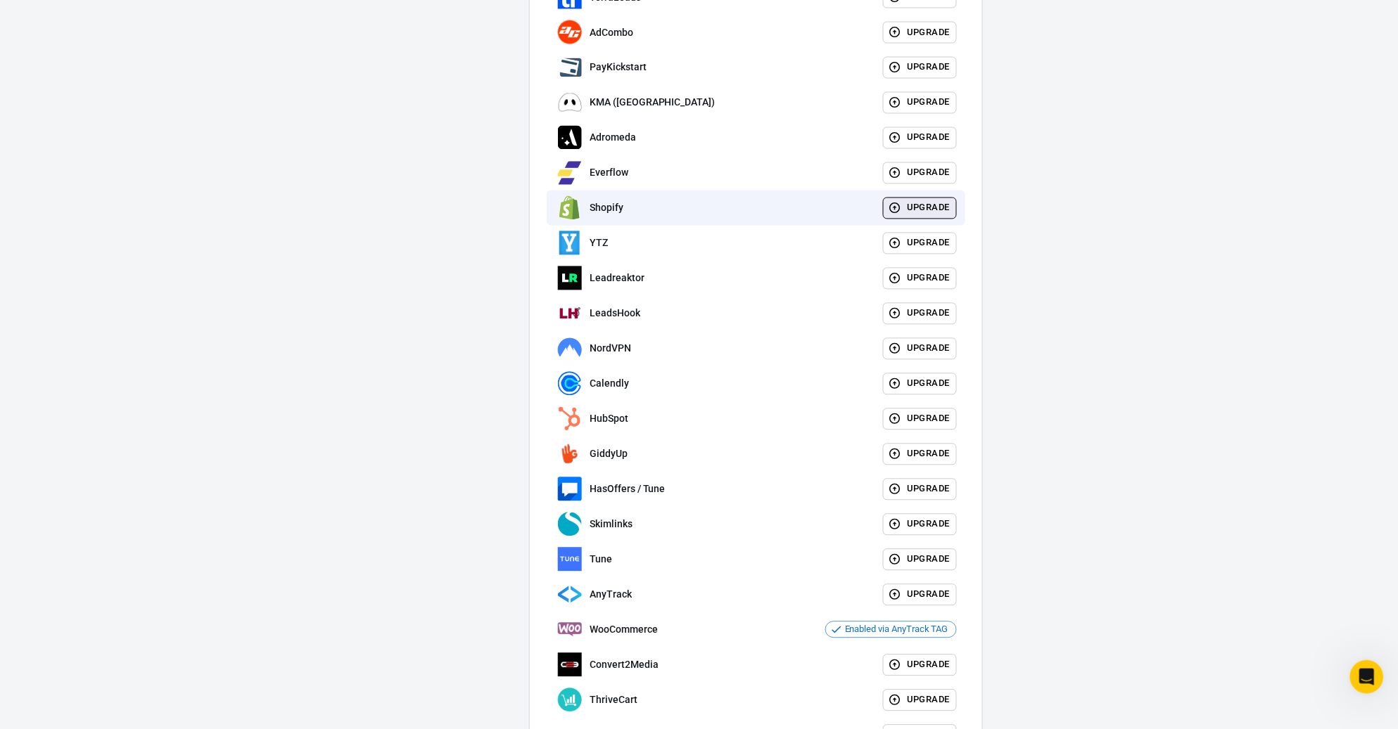
click at [910, 203] on button "Upgrade" at bounding box center [920, 209] width 74 height 22
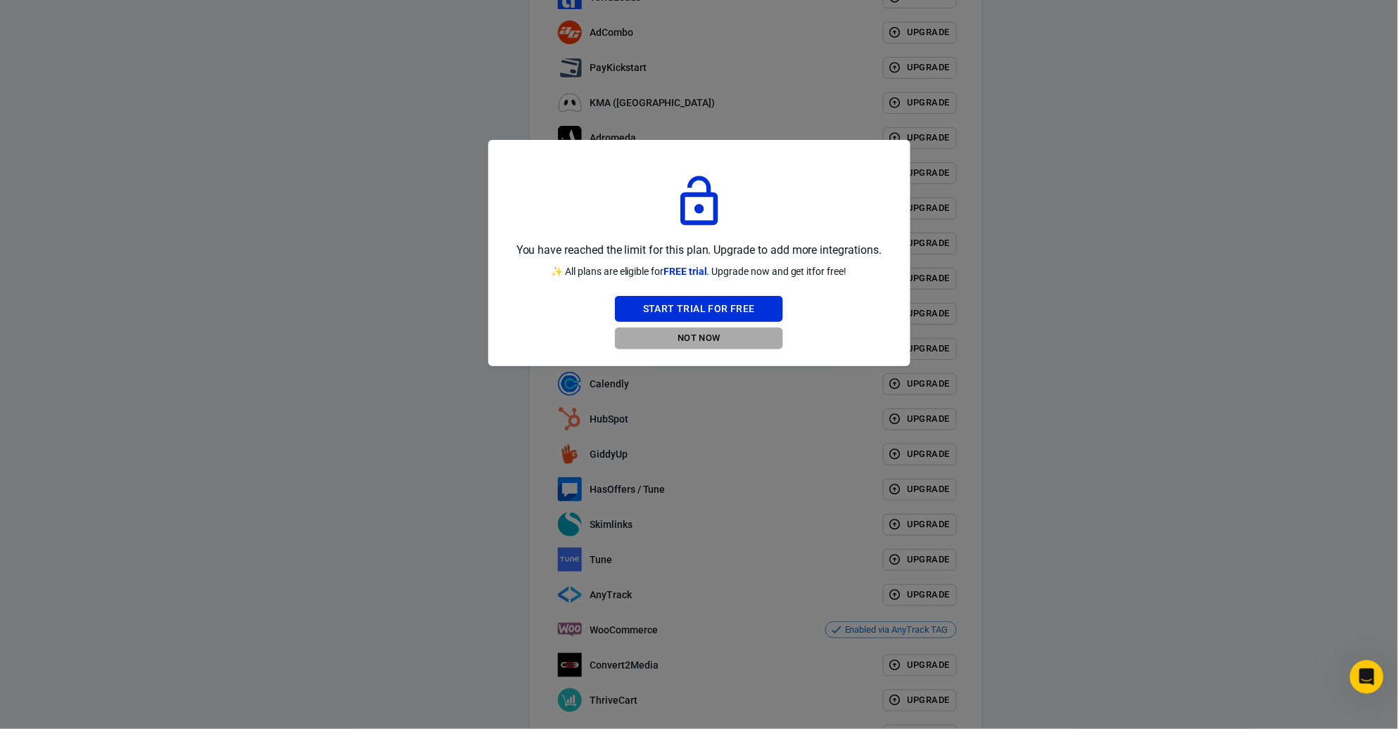
click at [701, 341] on button "Not Now" at bounding box center [699, 339] width 168 height 22
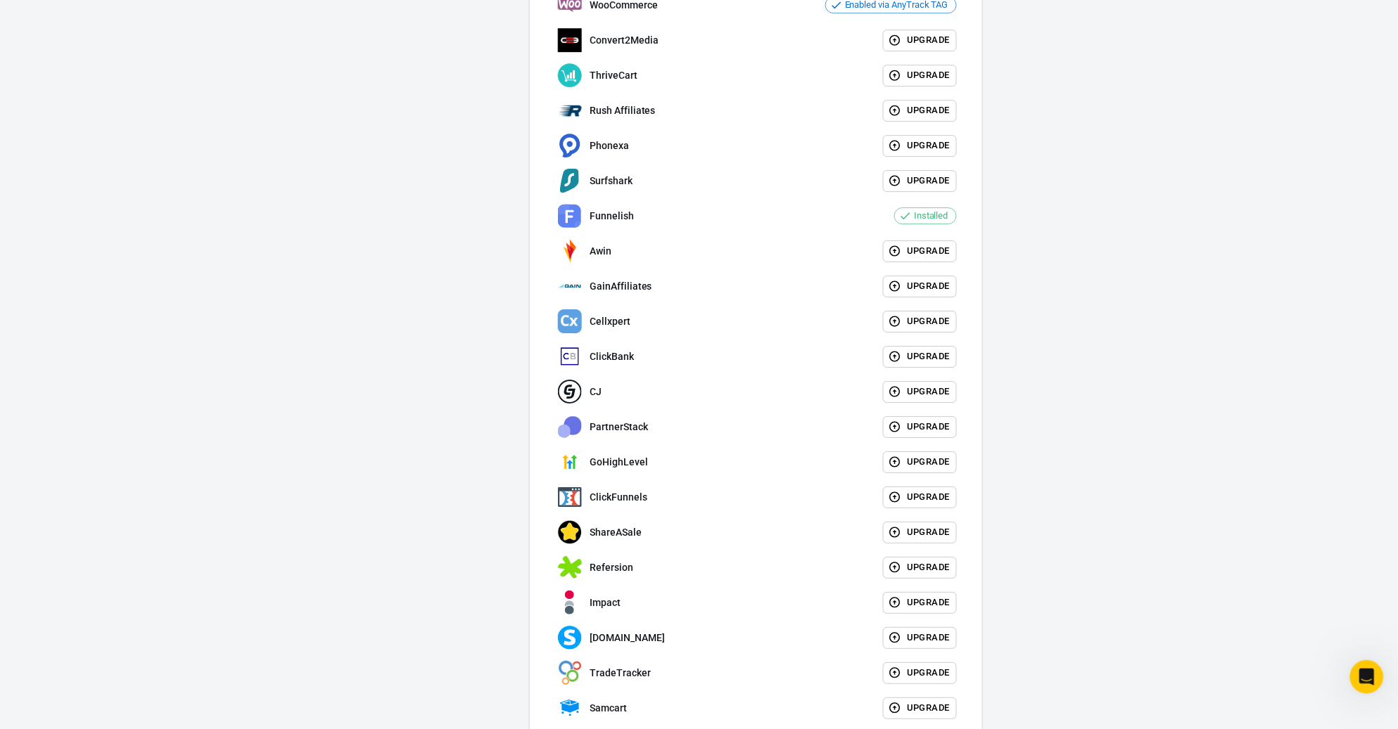
scroll to position [1626, 0]
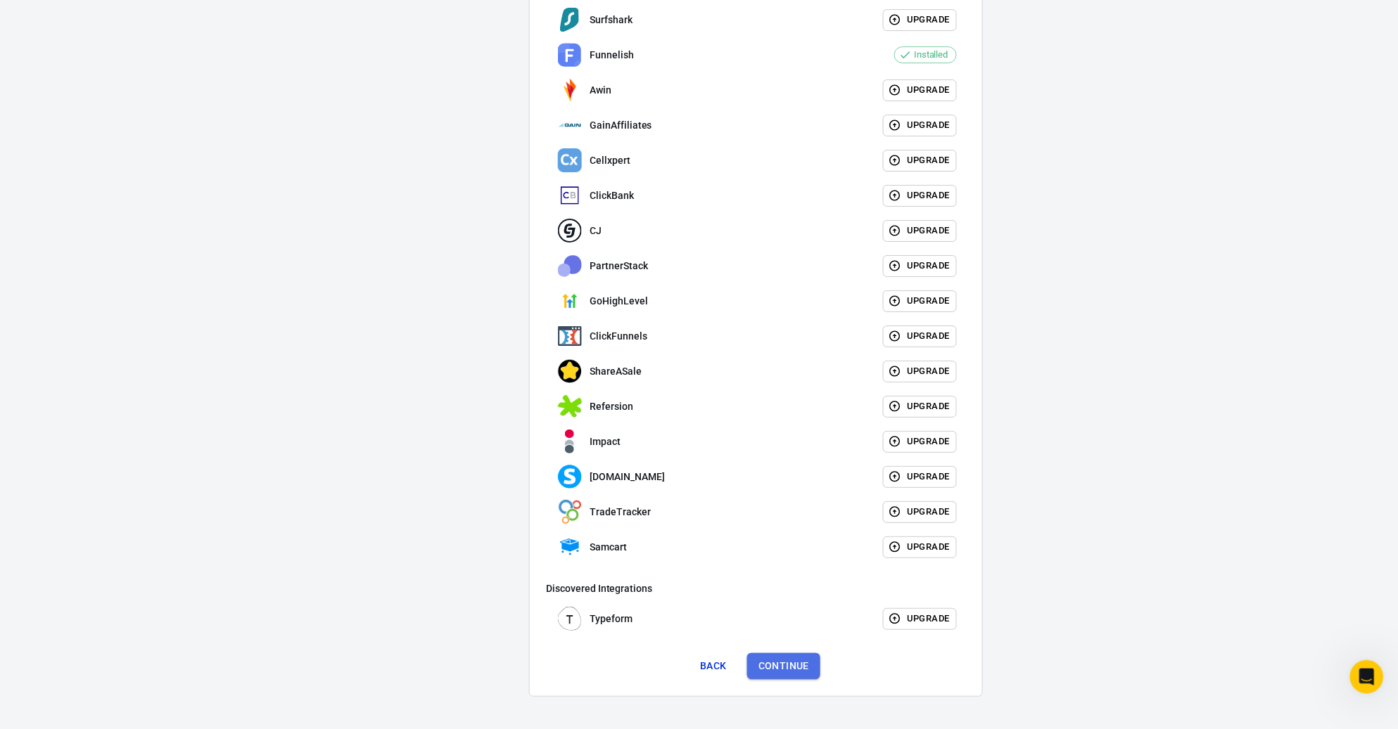
click at [776, 662] on button "Continue" at bounding box center [783, 666] width 73 height 26
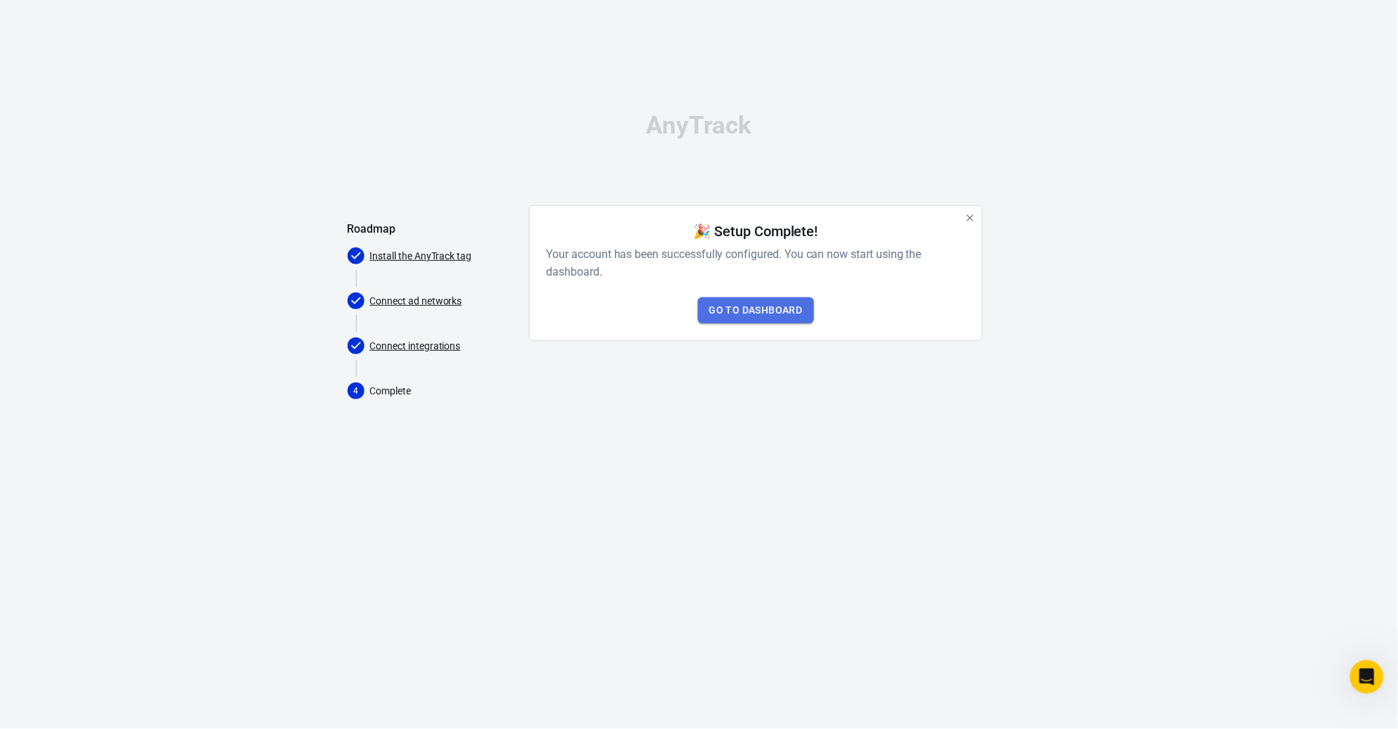
click at [738, 306] on link "Go to Dashboard" at bounding box center [756, 311] width 116 height 26
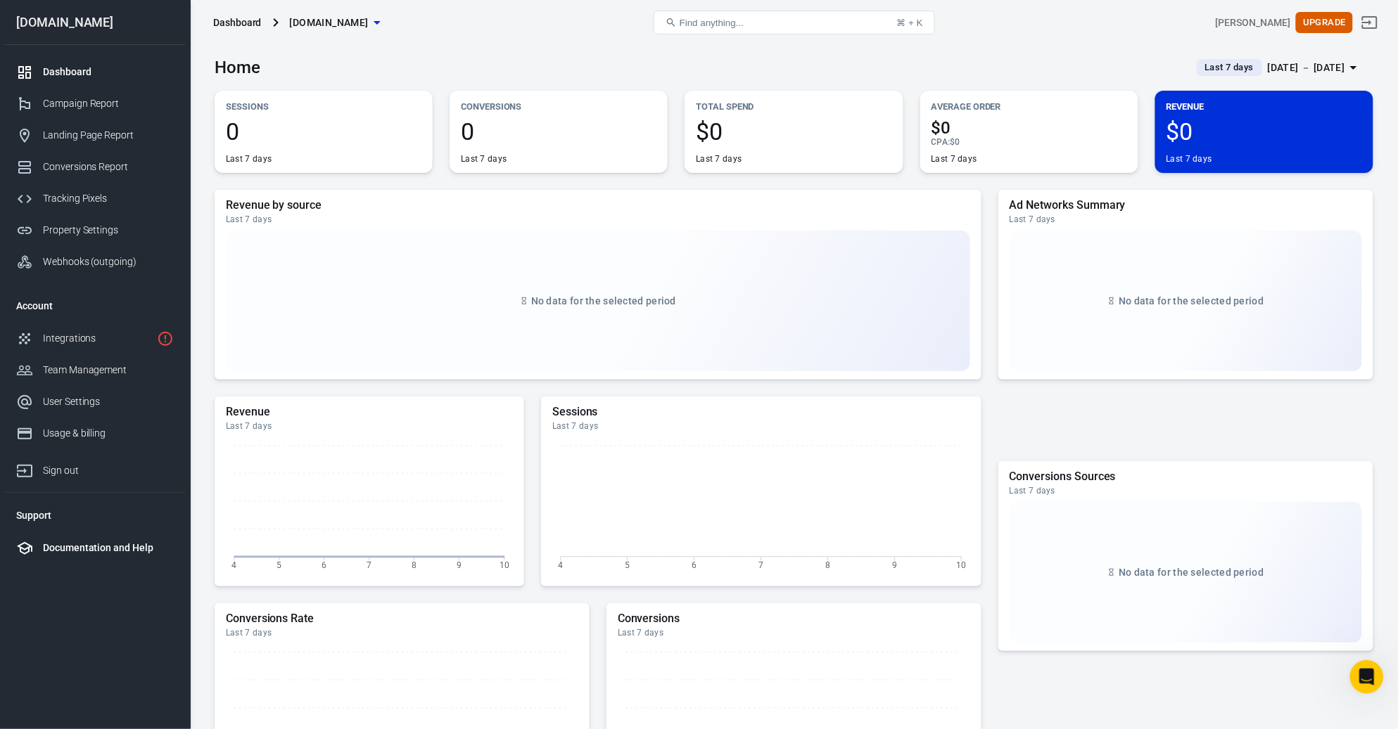
click at [108, 556] on div "Documentation and Help" at bounding box center [108, 548] width 131 height 15
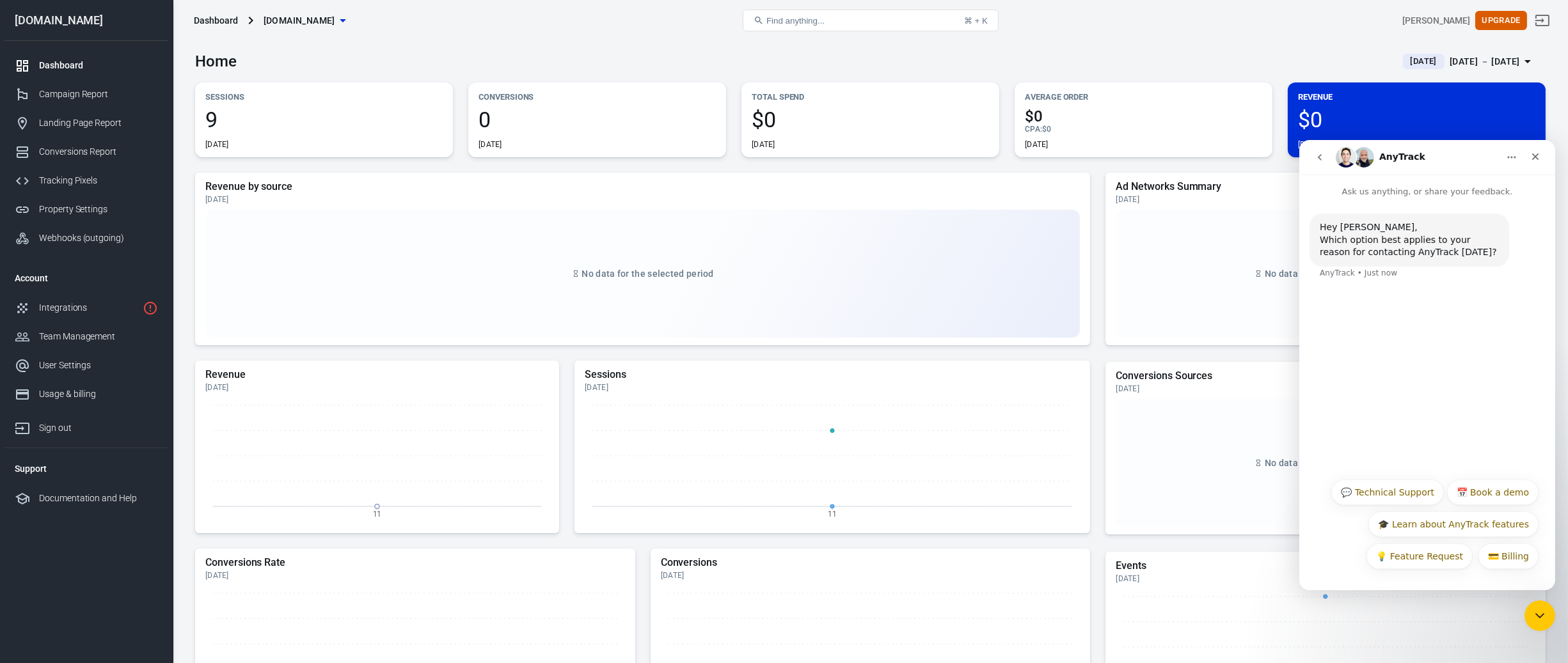
click at [581, 40] on div "Dashboard bloomcooking.com Find anything... ⌘ + K Omer Bar Upgrade" at bounding box center [870, 20] width 1394 height 41
